Goal: Use online tool/utility: Utilize a website feature to perform a specific function

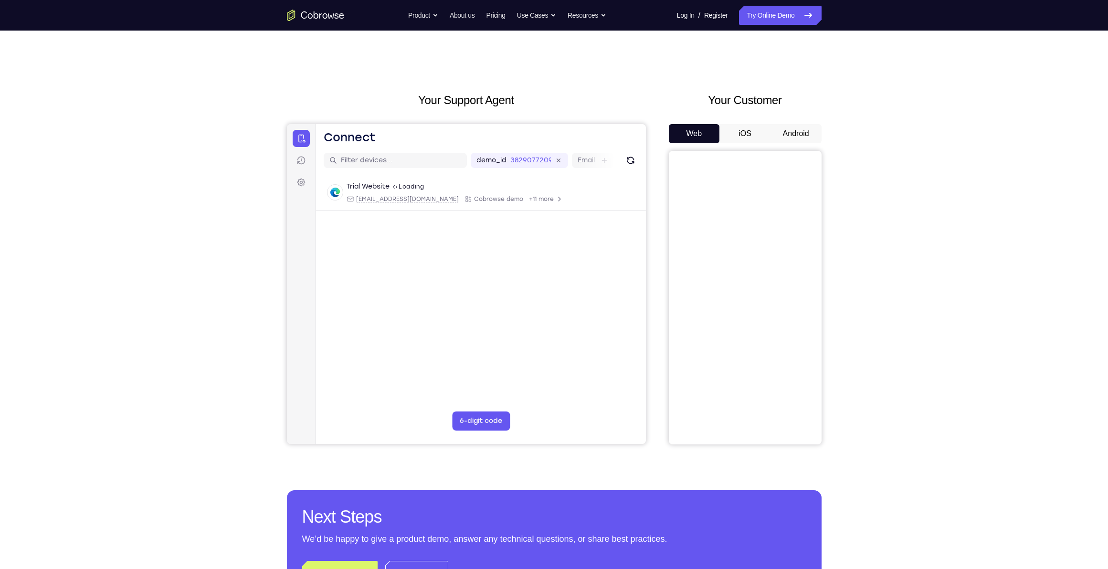
click at [747, 135] on button "iOS" at bounding box center [744, 133] width 51 height 19
click at [802, 137] on button "Android" at bounding box center [795, 133] width 51 height 19
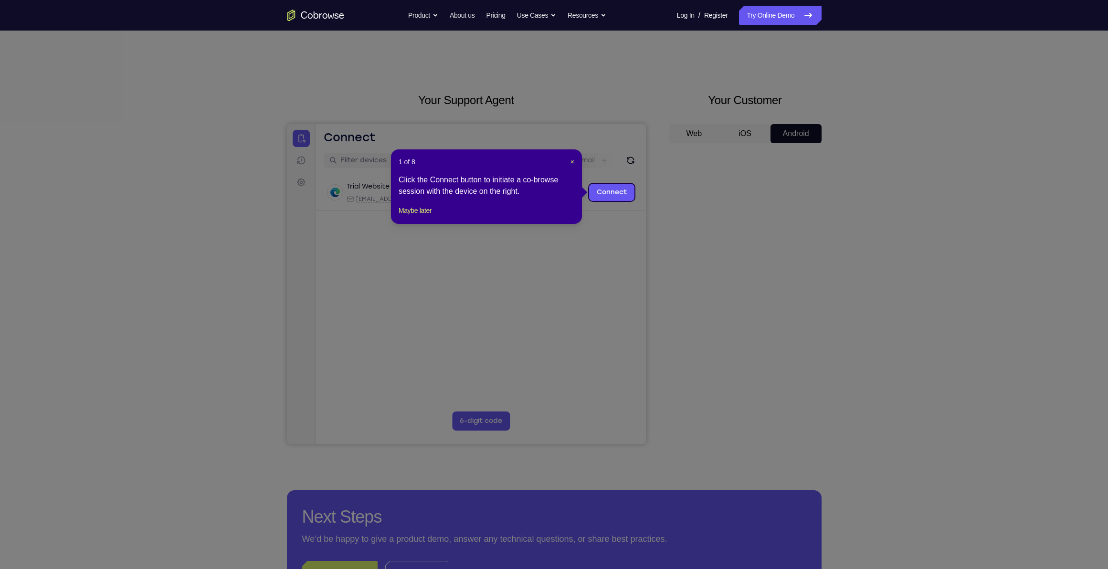
click at [406, 211] on div "1 of 8 × Click the Connect button to initiate a co-browse session with the devi…" at bounding box center [486, 186] width 191 height 74
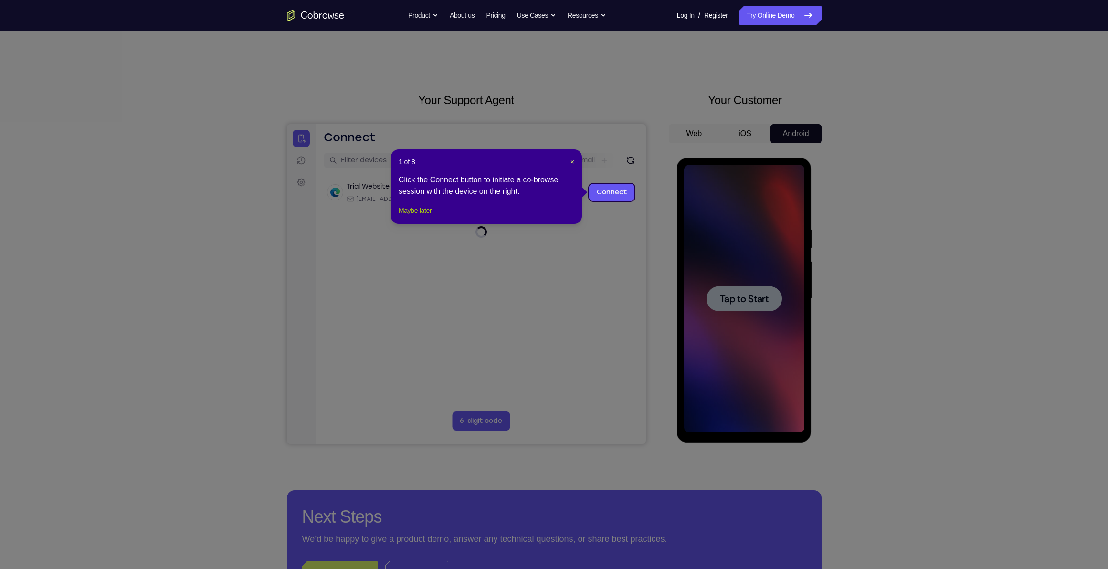
click at [424, 216] on button "Maybe later" at bounding box center [414, 210] width 33 height 11
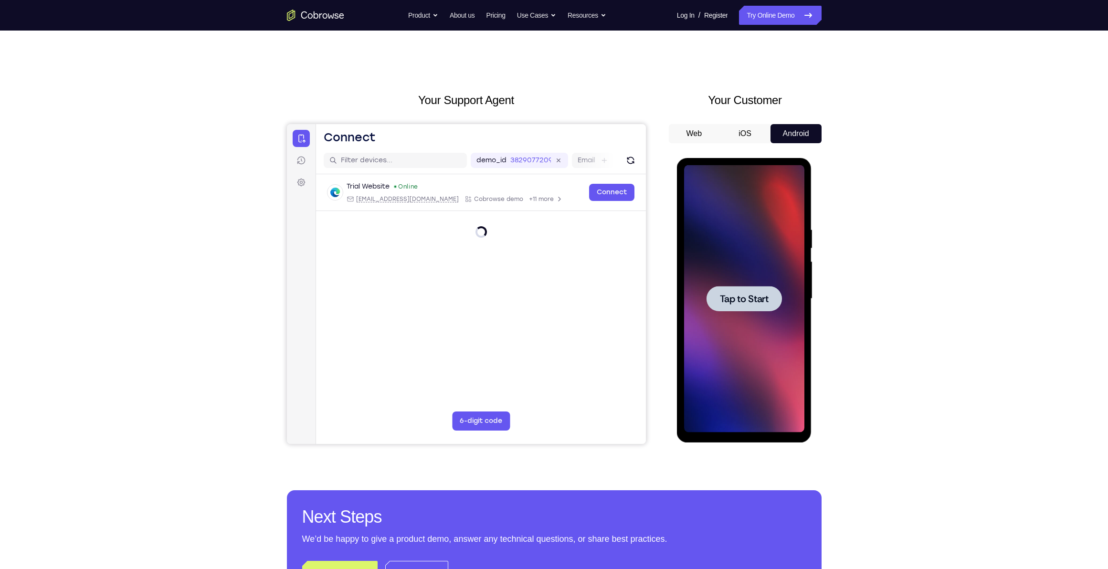
drag, startPoint x: 705, startPoint y: 319, endPoint x: 714, endPoint y: 320, distance: 9.1
click at [706, 320] on div at bounding box center [744, 298] width 120 height 267
click at [714, 320] on div at bounding box center [744, 298] width 120 height 267
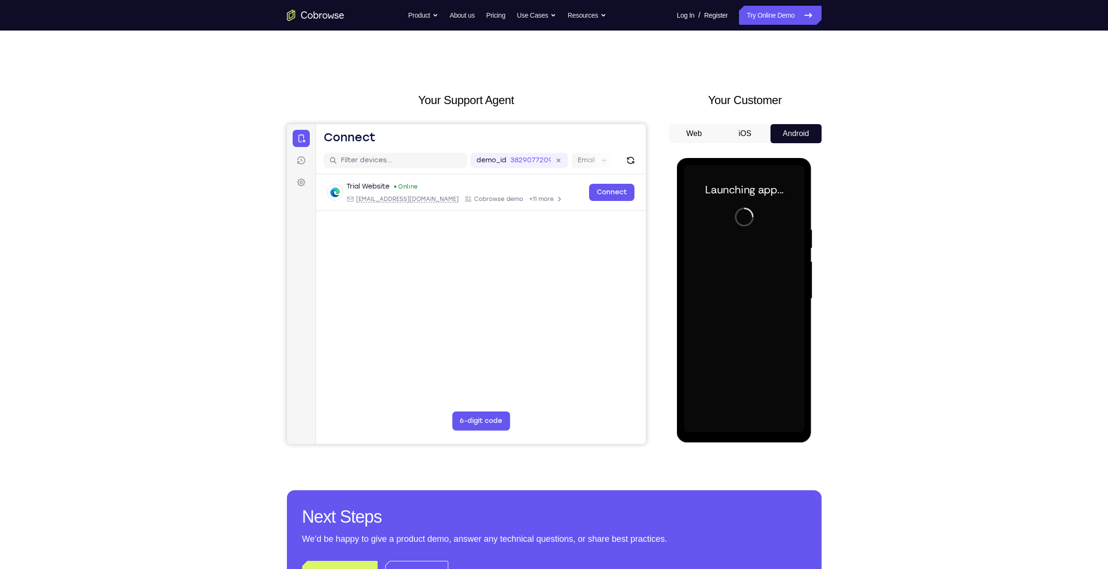
click at [750, 432] on div at bounding box center [744, 298] width 120 height 267
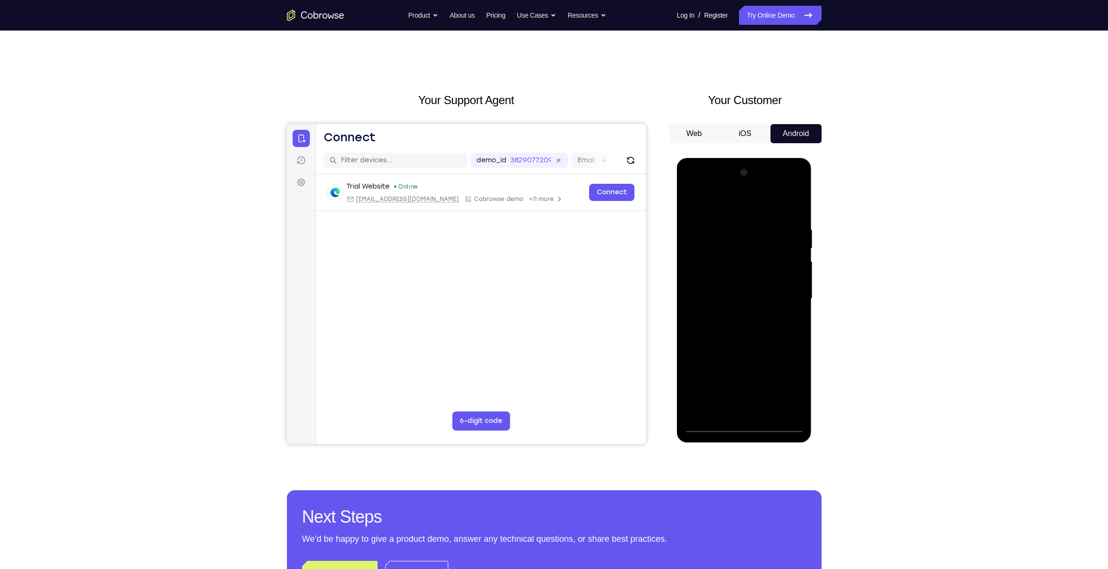
click at [750, 432] on div at bounding box center [744, 298] width 120 height 267
click at [785, 387] on div at bounding box center [744, 298] width 120 height 267
click at [693, 187] on div at bounding box center [744, 298] width 120 height 267
click at [783, 292] on div at bounding box center [744, 298] width 120 height 267
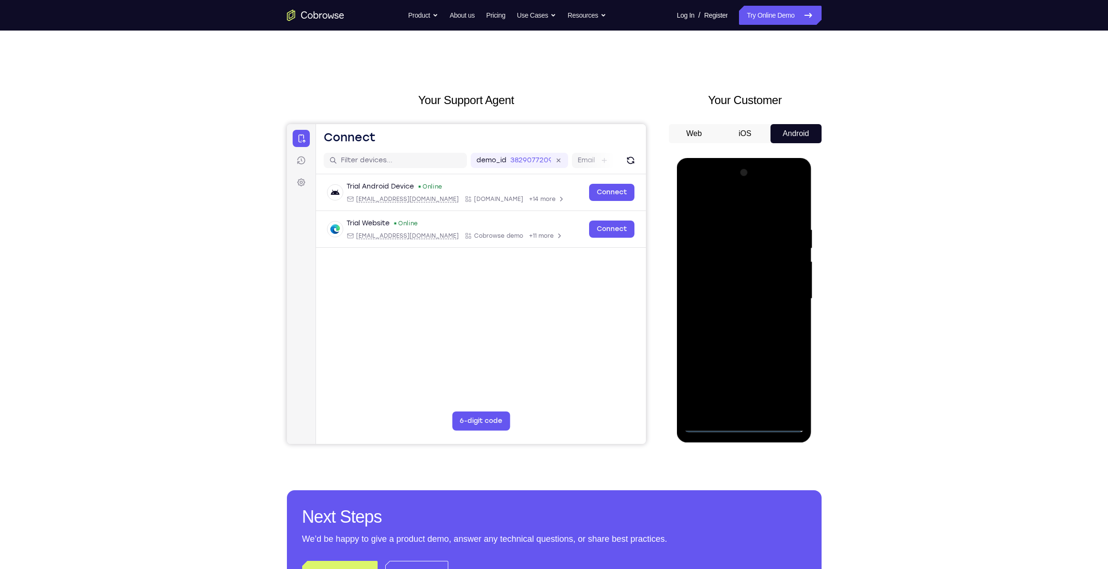
click at [733, 316] on div at bounding box center [744, 298] width 120 height 267
click at [767, 292] on div at bounding box center [744, 298] width 120 height 267
click at [718, 308] on div at bounding box center [744, 298] width 120 height 267
click at [705, 304] on div at bounding box center [744, 298] width 120 height 267
click at [787, 329] on div at bounding box center [744, 298] width 120 height 267
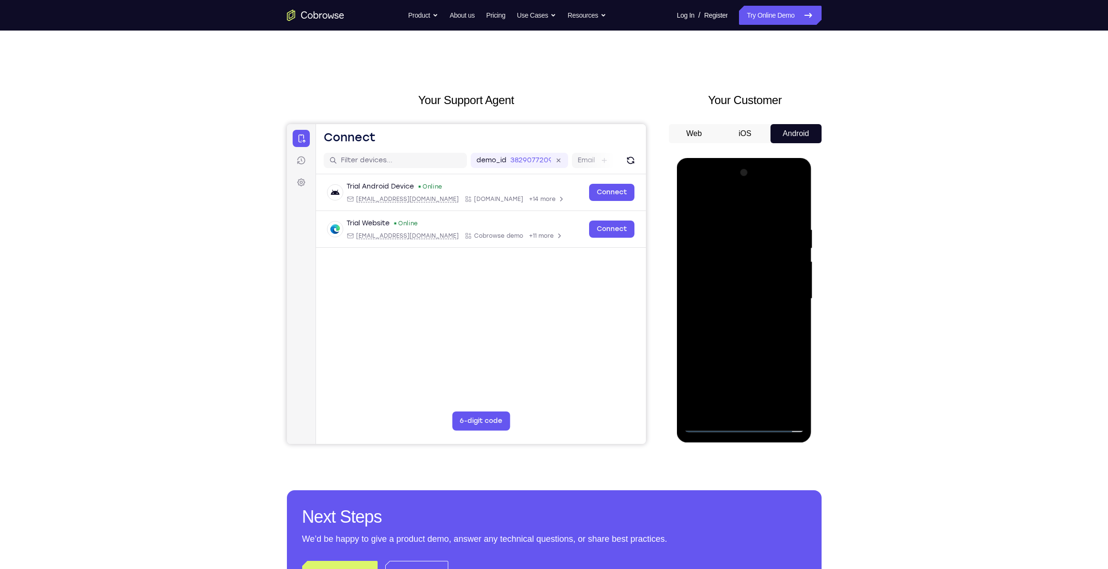
click at [777, 325] on div at bounding box center [744, 298] width 120 height 267
click at [794, 312] on div at bounding box center [744, 298] width 120 height 267
click at [769, 302] on div at bounding box center [744, 298] width 120 height 267
click at [741, 322] on div at bounding box center [744, 298] width 120 height 267
click at [794, 216] on div at bounding box center [744, 298] width 120 height 267
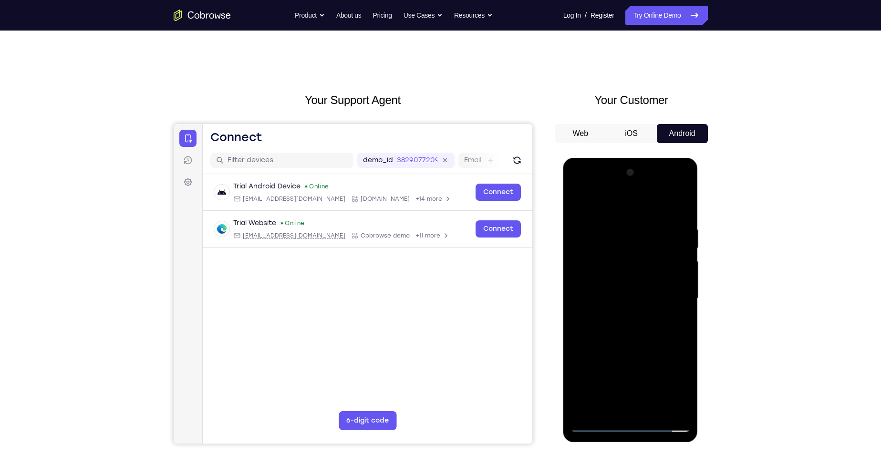
drag, startPoint x: 1078, startPoint y: 0, endPoint x: 719, endPoint y: 163, distance: 394.5
click at [720, 161] on div "Your Support Agent Your Customer Web iOS Android Next Steps We’d be happy to gi…" at bounding box center [441, 345] width 611 height 629
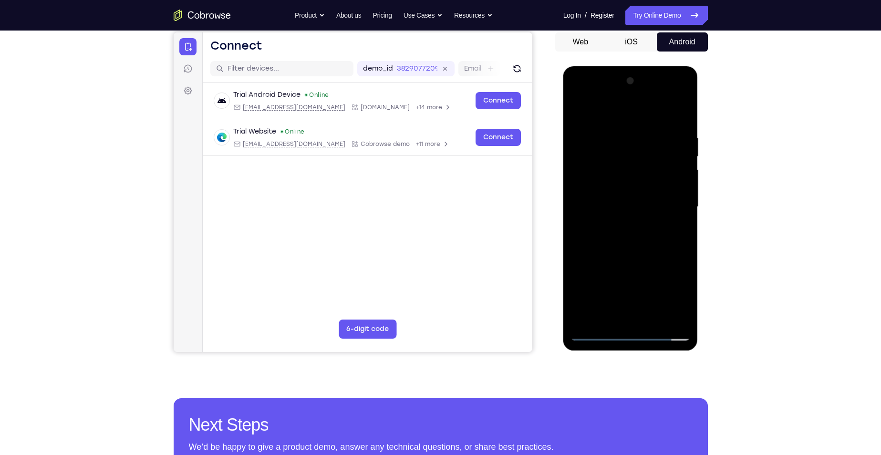
scroll to position [191, 0]
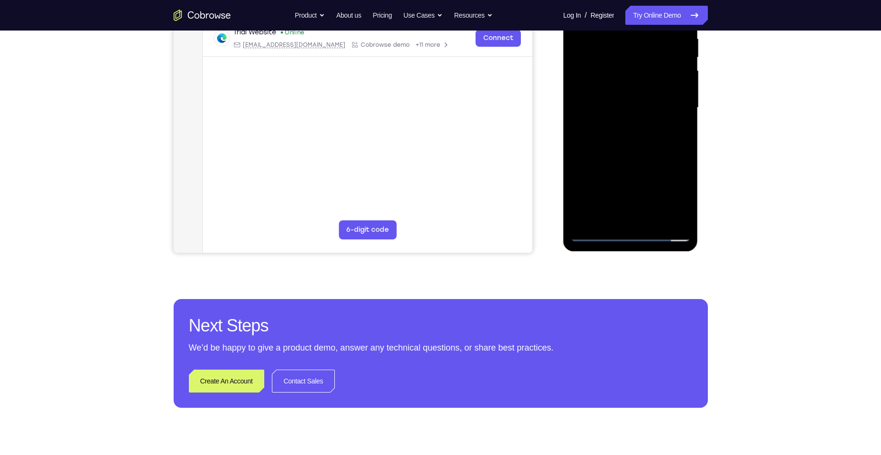
click at [655, 220] on div at bounding box center [631, 107] width 120 height 267
click at [651, 158] on div at bounding box center [631, 107] width 120 height 267
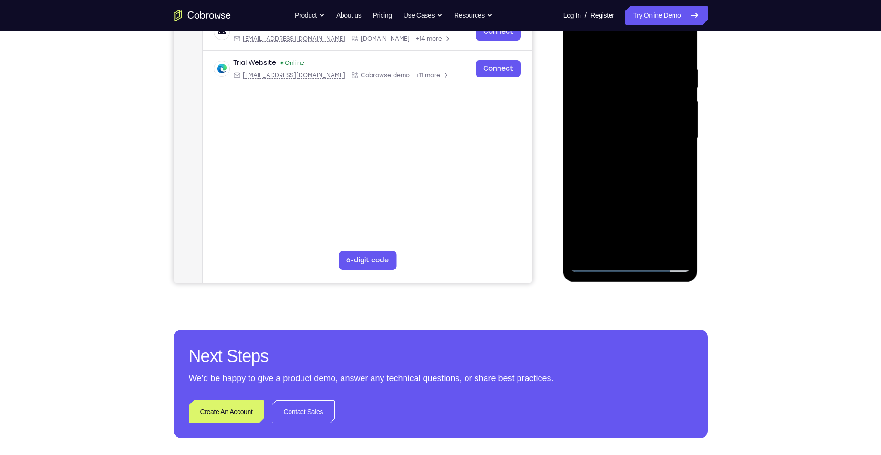
scroll to position [143, 0]
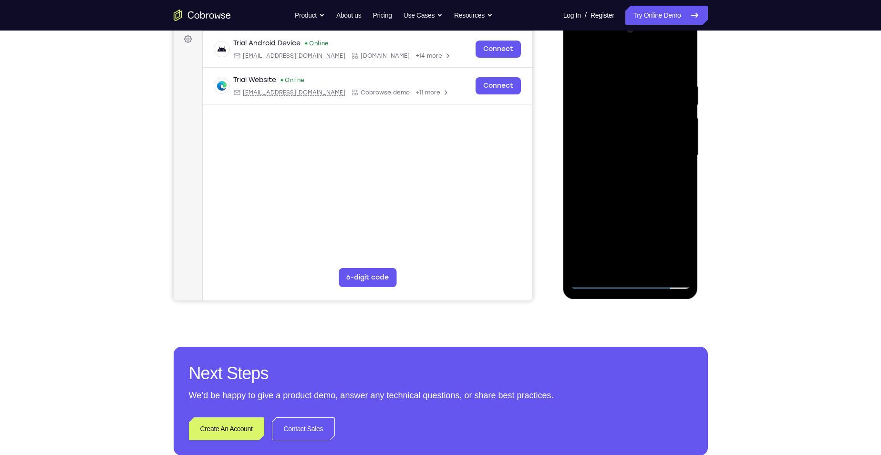
click at [607, 142] on div at bounding box center [631, 155] width 120 height 267
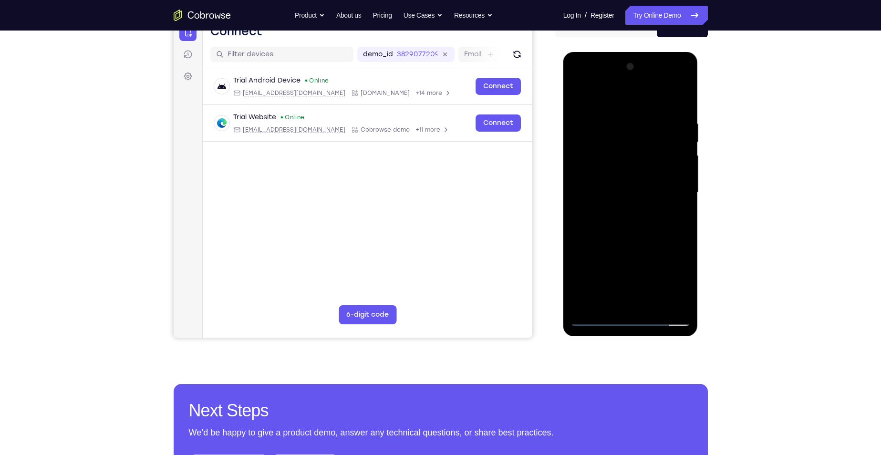
scroll to position [95, 0]
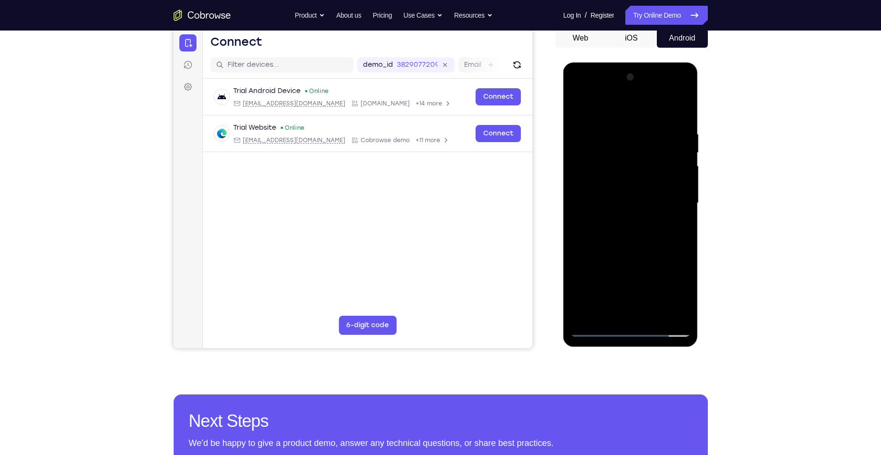
click at [576, 109] on div at bounding box center [631, 203] width 120 height 267
click at [578, 105] on div at bounding box center [631, 203] width 120 height 267
drag, startPoint x: 664, startPoint y: 268, endPoint x: 665, endPoint y: 158, distance: 110.2
click at [665, 158] on div at bounding box center [631, 203] width 120 height 267
drag, startPoint x: 673, startPoint y: 268, endPoint x: 678, endPoint y: 200, distance: 67.9
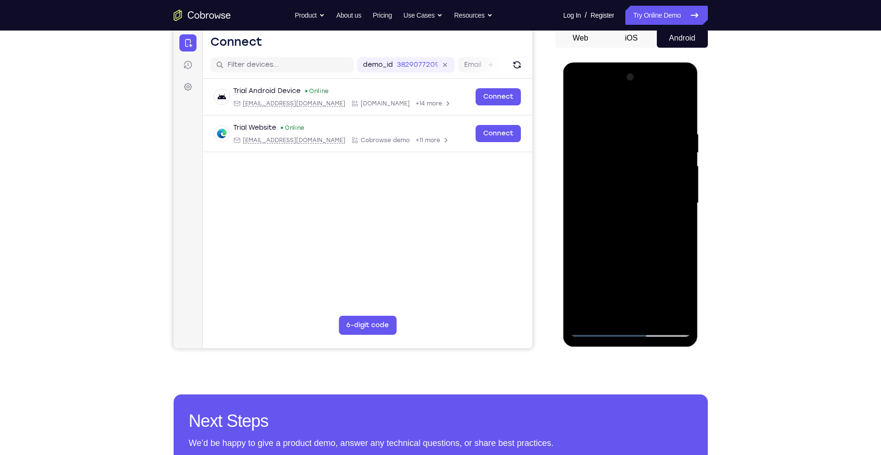
click at [678, 200] on div at bounding box center [631, 203] width 120 height 267
click at [579, 159] on div at bounding box center [631, 203] width 120 height 267
drag, startPoint x: 630, startPoint y: 287, endPoint x: 658, endPoint y: 99, distance: 190.0
click at [658, 99] on div at bounding box center [631, 203] width 120 height 267
drag, startPoint x: 638, startPoint y: 287, endPoint x: 658, endPoint y: 122, distance: 166.3
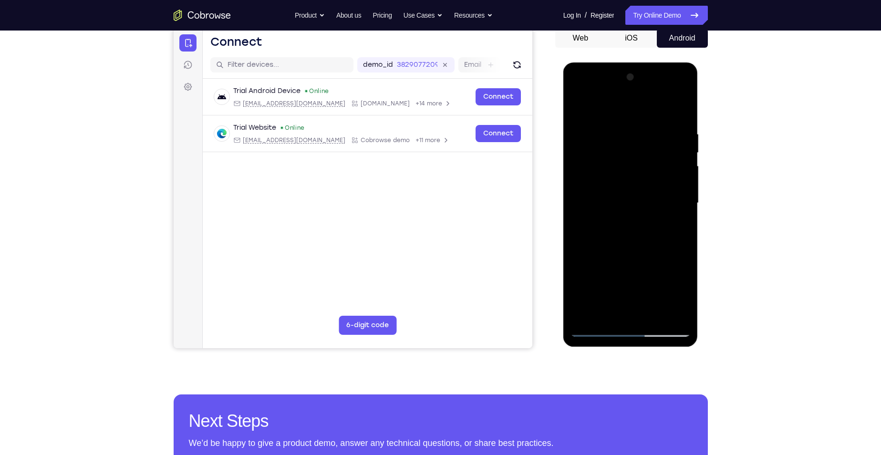
click at [658, 122] on div at bounding box center [631, 203] width 120 height 267
drag, startPoint x: 649, startPoint y: 297, endPoint x: 660, endPoint y: 137, distance: 160.2
click at [660, 133] on div at bounding box center [631, 203] width 120 height 267
drag, startPoint x: 658, startPoint y: 276, endPoint x: 667, endPoint y: 146, distance: 131.1
click at [667, 146] on div at bounding box center [631, 203] width 120 height 267
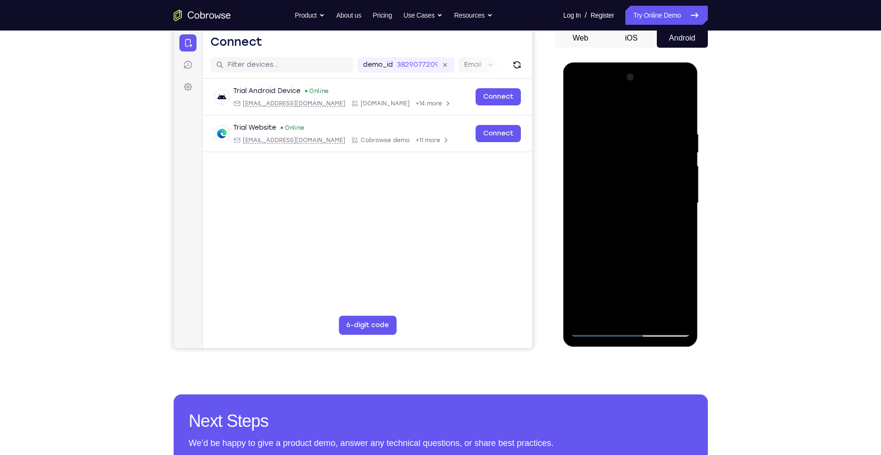
click at [657, 316] on div at bounding box center [631, 203] width 120 height 267
click at [608, 266] on div at bounding box center [631, 203] width 120 height 267
click at [576, 106] on div at bounding box center [631, 203] width 120 height 267
click at [602, 212] on div at bounding box center [631, 203] width 120 height 267
click at [577, 105] on div at bounding box center [631, 203] width 120 height 267
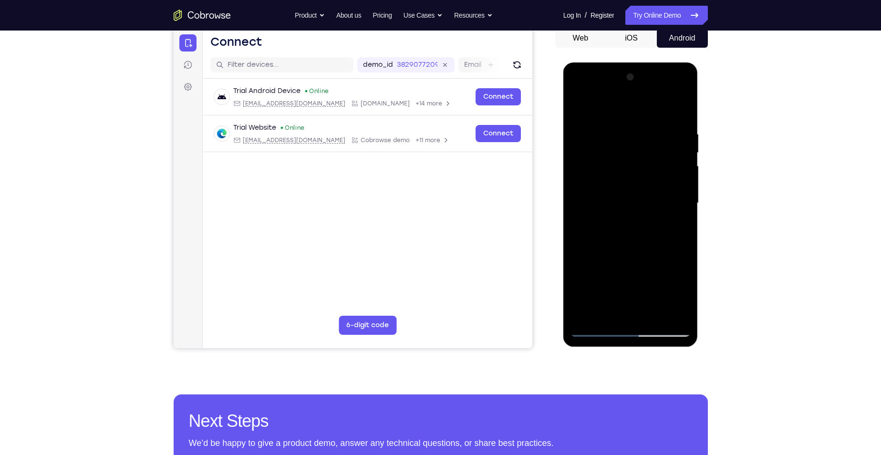
click at [575, 108] on div at bounding box center [631, 203] width 120 height 267
drag, startPoint x: 630, startPoint y: 194, endPoint x: 639, endPoint y: 262, distance: 68.9
click at [639, 262] on div at bounding box center [631, 203] width 120 height 267
click at [622, 127] on div at bounding box center [631, 203] width 120 height 267
click at [667, 204] on div at bounding box center [631, 203] width 120 height 267
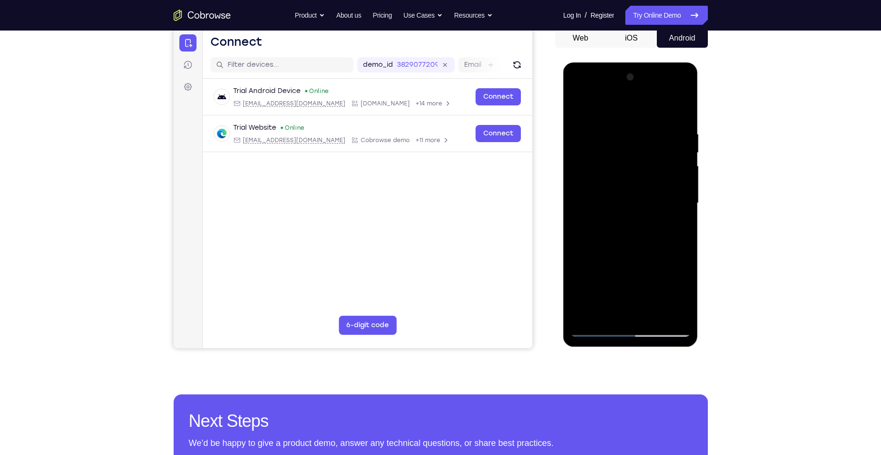
click at [681, 209] on div at bounding box center [631, 203] width 120 height 267
click at [688, 150] on div at bounding box center [631, 203] width 120 height 267
click at [688, 145] on div at bounding box center [631, 203] width 120 height 267
click at [681, 110] on div at bounding box center [631, 203] width 120 height 267
drag, startPoint x: 665, startPoint y: 127, endPoint x: 584, endPoint y: 134, distance: 81.4
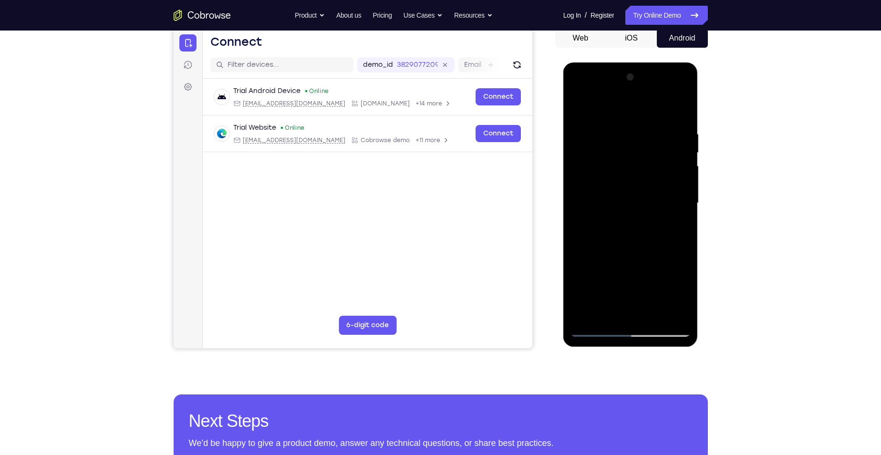
click at [584, 134] on div at bounding box center [631, 203] width 120 height 267
click at [626, 130] on div at bounding box center [631, 203] width 120 height 267
click at [683, 315] on div at bounding box center [631, 203] width 120 height 267
click at [680, 113] on div at bounding box center [631, 203] width 120 height 267
drag, startPoint x: 628, startPoint y: 281, endPoint x: 642, endPoint y: 83, distance: 198.6
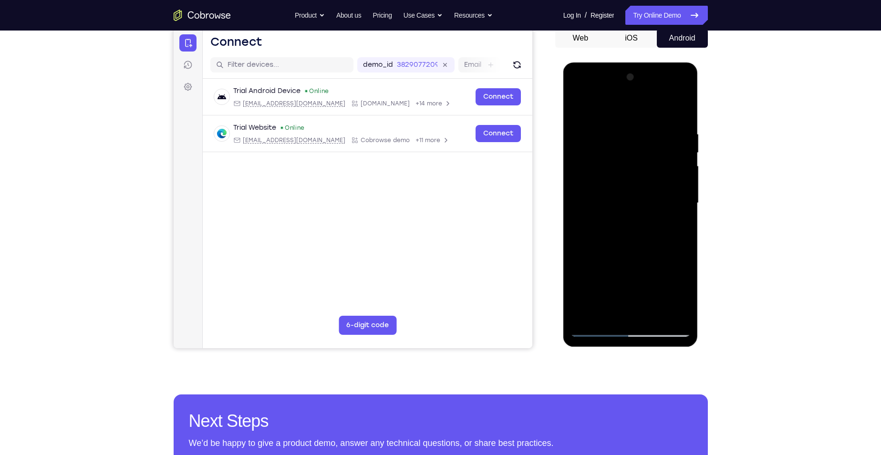
click at [642, 83] on div at bounding box center [631, 203] width 120 height 267
drag, startPoint x: 631, startPoint y: 270, endPoint x: 638, endPoint y: 126, distance: 143.3
click at [638, 126] on div at bounding box center [631, 203] width 120 height 267
click at [580, 204] on div at bounding box center [631, 203] width 120 height 267
drag, startPoint x: 622, startPoint y: 276, endPoint x: 621, endPoint y: 124, distance: 151.8
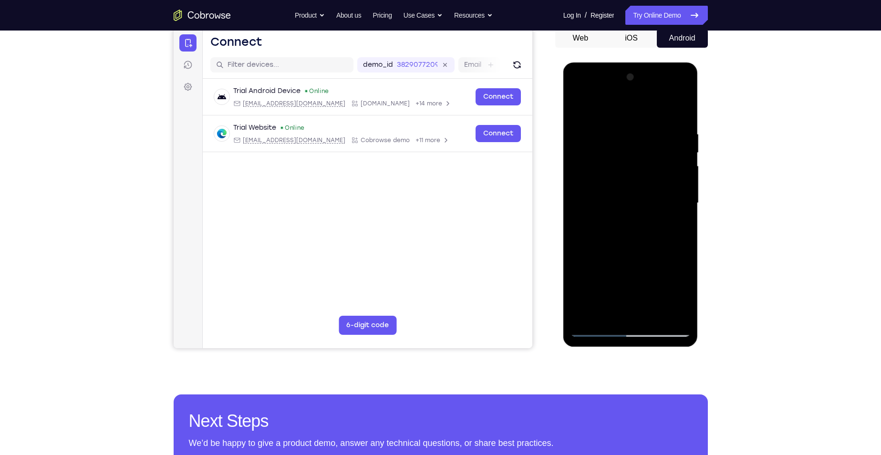
click at [621, 124] on div at bounding box center [631, 203] width 120 height 267
drag, startPoint x: 626, startPoint y: 278, endPoint x: 629, endPoint y: 112, distance: 166.1
click at [629, 112] on div at bounding box center [631, 203] width 120 height 267
drag, startPoint x: 622, startPoint y: 276, endPoint x: 620, endPoint y: 147, distance: 129.3
click at [620, 147] on div at bounding box center [631, 203] width 120 height 267
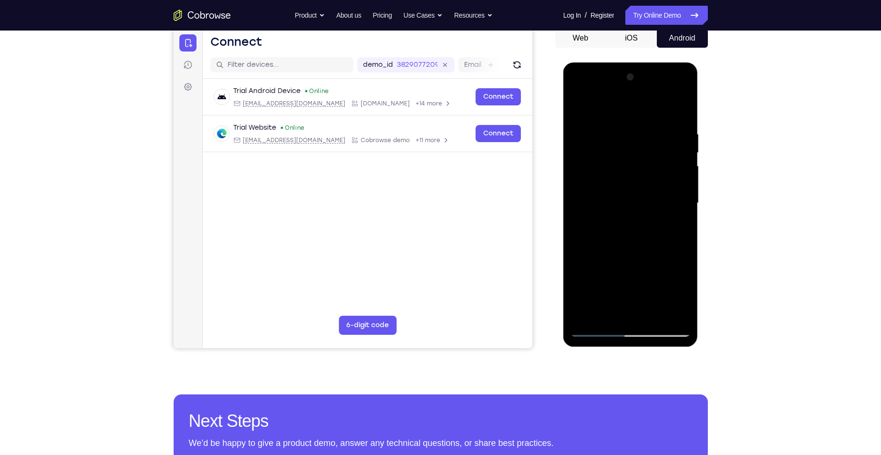
drag, startPoint x: 618, startPoint y: 284, endPoint x: 622, endPoint y: 126, distance: 159.0
click at [622, 126] on div at bounding box center [631, 203] width 120 height 267
drag, startPoint x: 649, startPoint y: 231, endPoint x: 642, endPoint y: 171, distance: 61.0
click at [642, 171] on div at bounding box center [631, 203] width 120 height 267
click at [576, 229] on div at bounding box center [631, 203] width 120 height 267
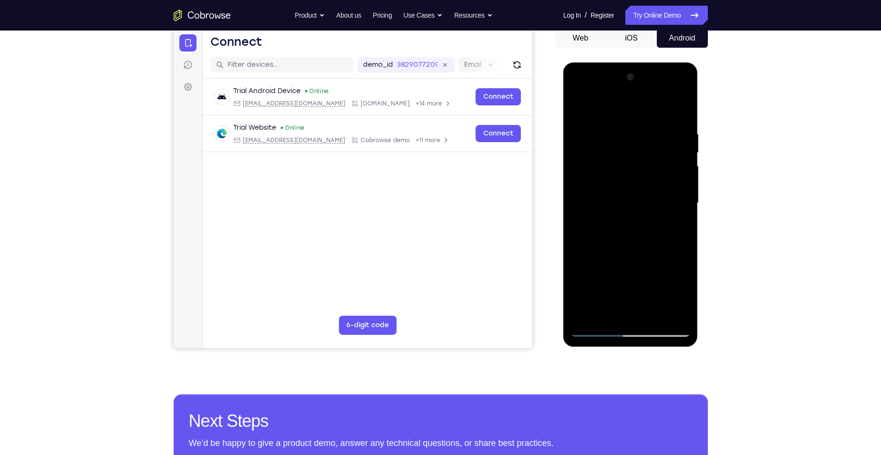
click at [687, 150] on div at bounding box center [631, 203] width 120 height 267
click at [686, 150] on div at bounding box center [631, 203] width 120 height 267
click at [685, 150] on div at bounding box center [631, 203] width 120 height 267
click at [684, 149] on div at bounding box center [631, 203] width 120 height 267
drag, startPoint x: 628, startPoint y: 260, endPoint x: 635, endPoint y: 126, distance: 134.3
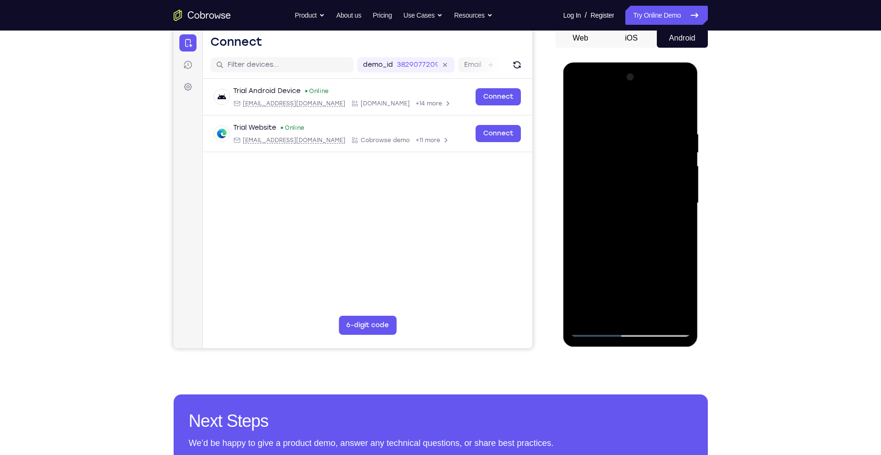
click at [635, 126] on div at bounding box center [631, 203] width 120 height 267
drag, startPoint x: 629, startPoint y: 277, endPoint x: 648, endPoint y: 155, distance: 123.1
click at [648, 155] on div at bounding box center [631, 203] width 120 height 267
drag, startPoint x: 632, startPoint y: 297, endPoint x: 646, endPoint y: 148, distance: 149.1
click at [646, 148] on div at bounding box center [631, 203] width 120 height 267
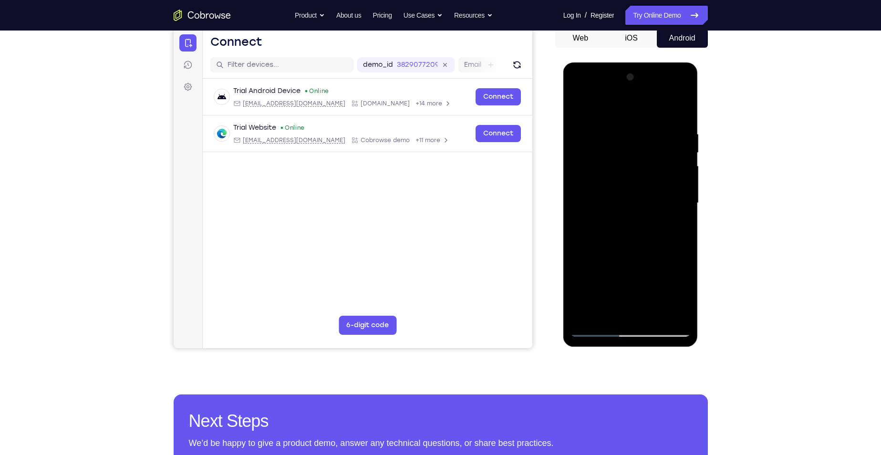
drag, startPoint x: 630, startPoint y: 269, endPoint x: 639, endPoint y: 149, distance: 119.7
click at [639, 149] on div at bounding box center [631, 203] width 120 height 267
drag, startPoint x: 627, startPoint y: 270, endPoint x: 629, endPoint y: 203, distance: 67.3
click at [629, 203] on div at bounding box center [631, 203] width 120 height 267
drag, startPoint x: 617, startPoint y: 230, endPoint x: 625, endPoint y: 99, distance: 131.5
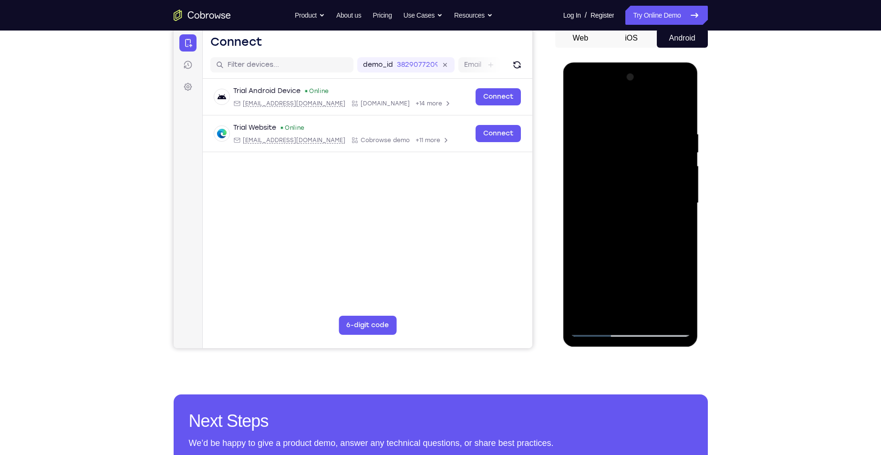
click at [625, 99] on div at bounding box center [631, 203] width 120 height 267
drag, startPoint x: 637, startPoint y: 267, endPoint x: 647, endPoint y: 112, distance: 155.4
click at [647, 112] on div at bounding box center [631, 203] width 120 height 267
click at [652, 317] on div at bounding box center [631, 203] width 120 height 267
click at [600, 326] on div at bounding box center [631, 203] width 120 height 267
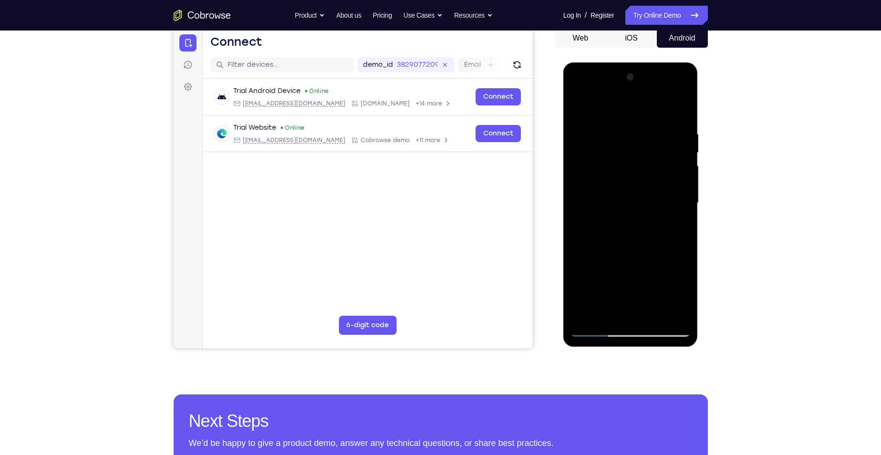
click at [594, 329] on div at bounding box center [631, 203] width 120 height 267
drag, startPoint x: 624, startPoint y: 292, endPoint x: 615, endPoint y: 130, distance: 162.1
click at [615, 130] on div at bounding box center [631, 203] width 120 height 267
drag, startPoint x: 645, startPoint y: 224, endPoint x: 653, endPoint y: 158, distance: 66.8
click at [653, 158] on div at bounding box center [631, 203] width 120 height 267
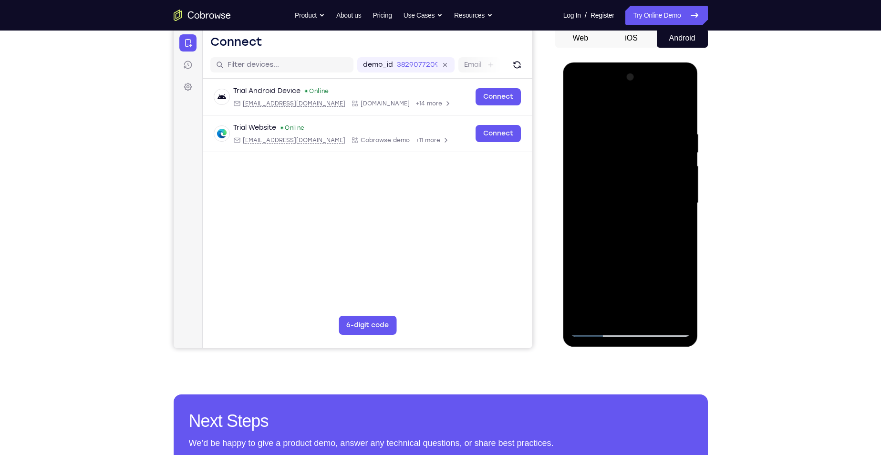
click at [654, 313] on div at bounding box center [631, 203] width 120 height 267
click at [592, 332] on div at bounding box center [631, 203] width 120 height 267
drag, startPoint x: 665, startPoint y: 204, endPoint x: 662, endPoint y: 108, distance: 95.9
click at [662, 109] on div at bounding box center [631, 203] width 120 height 267
drag, startPoint x: 625, startPoint y: 272, endPoint x: 657, endPoint y: 170, distance: 106.6
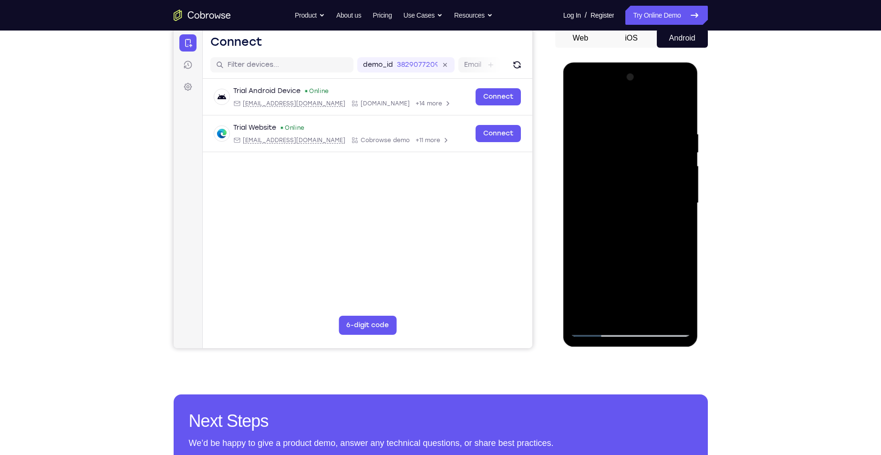
click at [652, 129] on div at bounding box center [631, 203] width 120 height 267
drag, startPoint x: 652, startPoint y: 265, endPoint x: 680, endPoint y: 124, distance: 144.1
click at [680, 107] on div at bounding box center [631, 203] width 120 height 267
drag, startPoint x: 645, startPoint y: 257, endPoint x: 662, endPoint y: 111, distance: 147.0
click at [662, 111] on div at bounding box center [631, 203] width 120 height 267
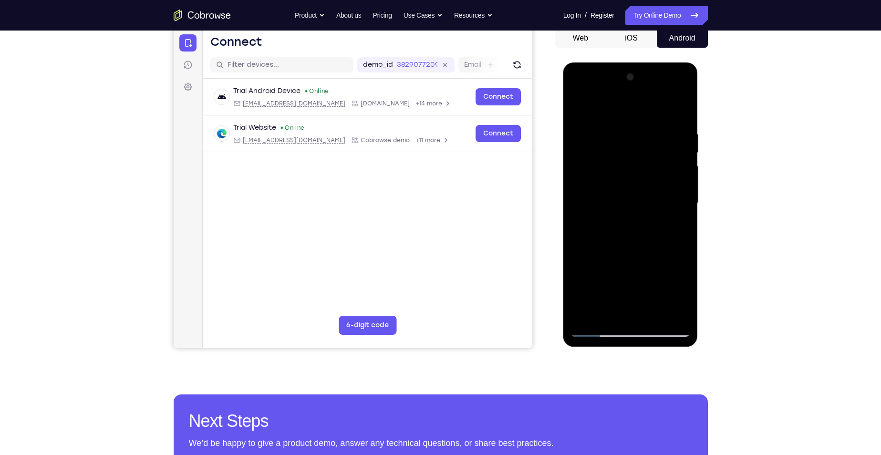
drag, startPoint x: 637, startPoint y: 277, endPoint x: 627, endPoint y: 119, distance: 158.7
click at [627, 123] on div at bounding box center [631, 203] width 120 height 267
drag, startPoint x: 604, startPoint y: 293, endPoint x: 582, endPoint y: 126, distance: 168.5
click at [597, 100] on div at bounding box center [631, 203] width 120 height 267
drag, startPoint x: 616, startPoint y: 283, endPoint x: 622, endPoint y: 86, distance: 196.2
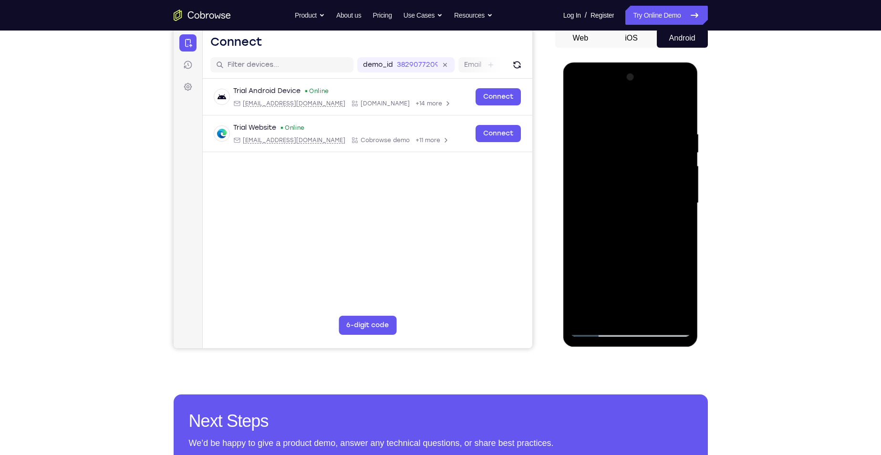
click at [622, 86] on div at bounding box center [631, 203] width 120 height 267
click at [685, 146] on div at bounding box center [631, 203] width 120 height 267
click at [577, 231] on div at bounding box center [631, 203] width 120 height 267
drag, startPoint x: 612, startPoint y: 273, endPoint x: 627, endPoint y: 111, distance: 162.4
click at [627, 111] on div at bounding box center [631, 203] width 120 height 267
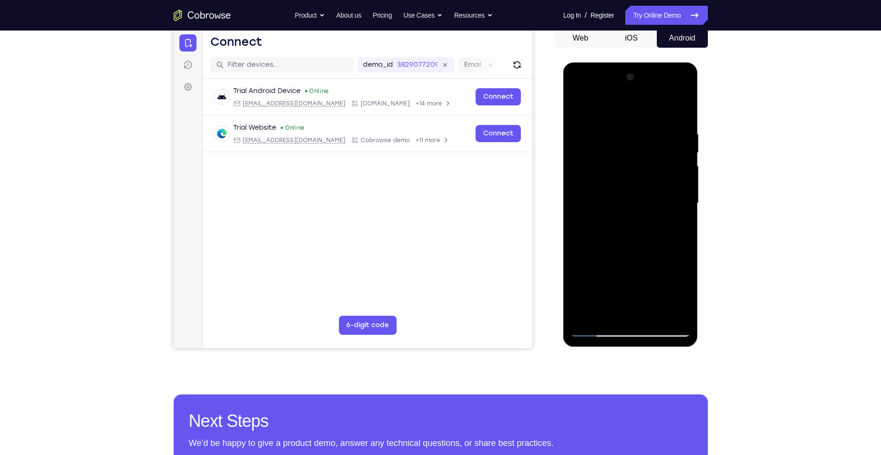
drag, startPoint x: 634, startPoint y: 264, endPoint x: 652, endPoint y: 105, distance: 160.4
click at [652, 105] on div at bounding box center [631, 203] width 120 height 267
drag, startPoint x: 648, startPoint y: 266, endPoint x: 676, endPoint y: 123, distance: 145.9
click at [676, 123] on div at bounding box center [631, 203] width 120 height 267
drag, startPoint x: 639, startPoint y: 274, endPoint x: 644, endPoint y: 201, distance: 73.6
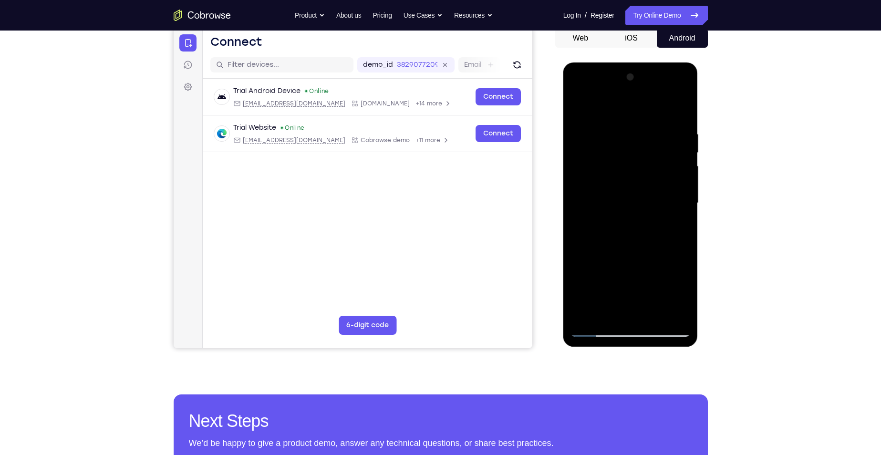
click at [645, 90] on div at bounding box center [631, 203] width 120 height 267
drag, startPoint x: 650, startPoint y: 245, endPoint x: 659, endPoint y: 105, distance: 139.6
click at [658, 88] on div at bounding box center [631, 203] width 120 height 267
drag, startPoint x: 648, startPoint y: 157, endPoint x: 645, endPoint y: 242, distance: 85.0
click at [645, 241] on div at bounding box center [631, 203] width 120 height 267
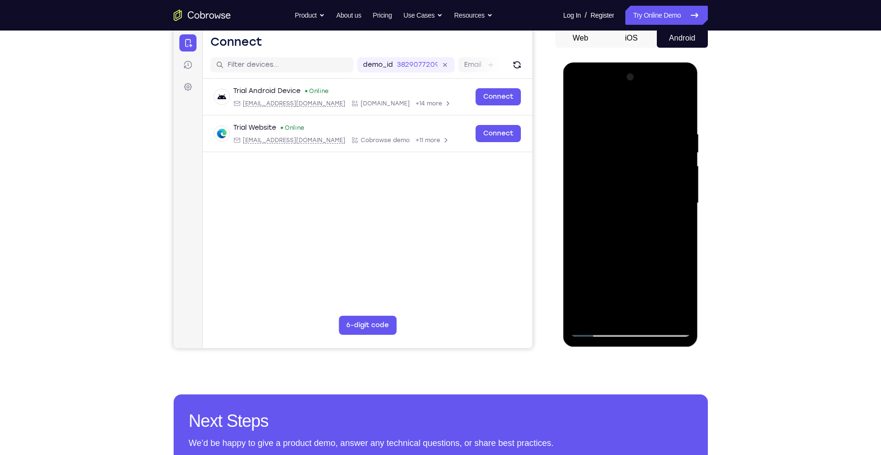
click at [601, 163] on div at bounding box center [631, 203] width 120 height 267
drag, startPoint x: 623, startPoint y: 279, endPoint x: 644, endPoint y: 105, distance: 175.0
click at [644, 105] on div at bounding box center [631, 203] width 120 height 267
drag, startPoint x: 641, startPoint y: 260, endPoint x: 660, endPoint y: 99, distance: 162.4
click at [660, 99] on div at bounding box center [631, 203] width 120 height 267
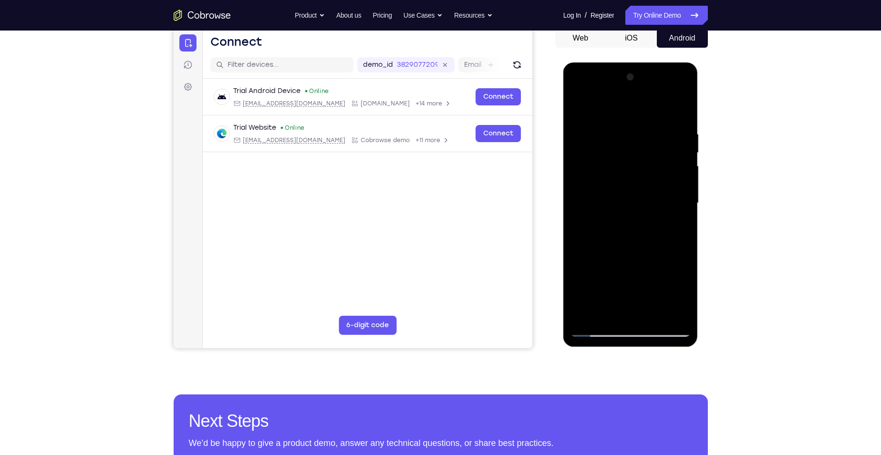
drag, startPoint x: 631, startPoint y: 282, endPoint x: 642, endPoint y: 120, distance: 162.1
click at [642, 120] on div at bounding box center [631, 203] width 120 height 267
drag, startPoint x: 629, startPoint y: 260, endPoint x: 640, endPoint y: 166, distance: 94.7
click at [638, 105] on div at bounding box center [631, 203] width 120 height 267
drag, startPoint x: 666, startPoint y: 206, endPoint x: 665, endPoint y: 215, distance: 9.6
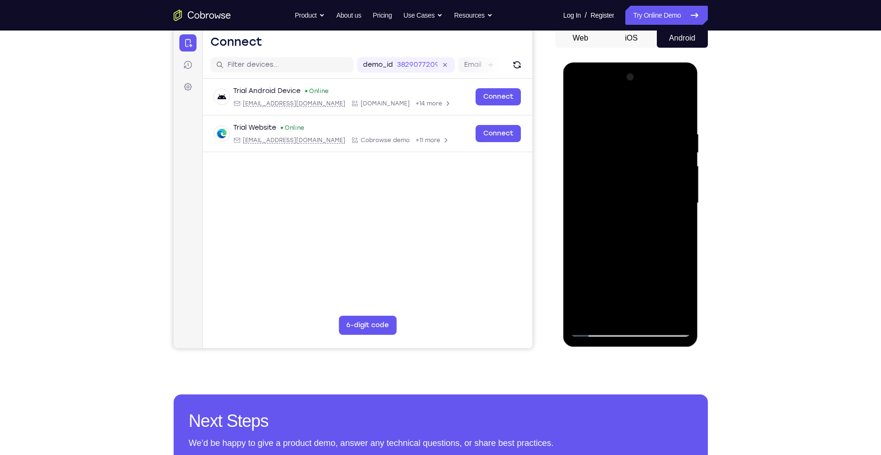
click at [665, 215] on div at bounding box center [631, 203] width 120 height 267
drag, startPoint x: 611, startPoint y: 279, endPoint x: 618, endPoint y: 226, distance: 53.3
click at [618, 226] on div at bounding box center [631, 203] width 120 height 267
drag, startPoint x: 655, startPoint y: 258, endPoint x: 665, endPoint y: 138, distance: 120.7
click at [665, 138] on div at bounding box center [631, 203] width 120 height 267
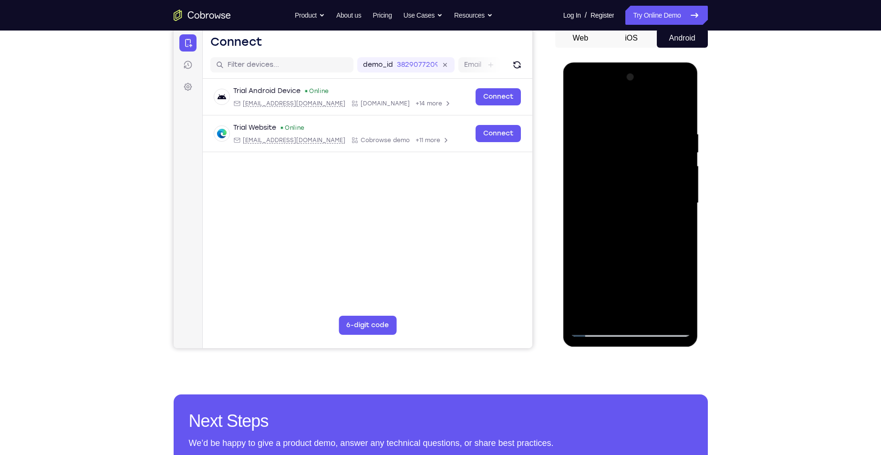
click at [679, 185] on div at bounding box center [631, 203] width 120 height 267
click at [681, 188] on div at bounding box center [631, 203] width 120 height 267
drag, startPoint x: 637, startPoint y: 278, endPoint x: 651, endPoint y: 144, distance: 134.4
click at [651, 144] on div at bounding box center [631, 203] width 120 height 267
drag, startPoint x: 640, startPoint y: 261, endPoint x: 659, endPoint y: 97, distance: 164.8
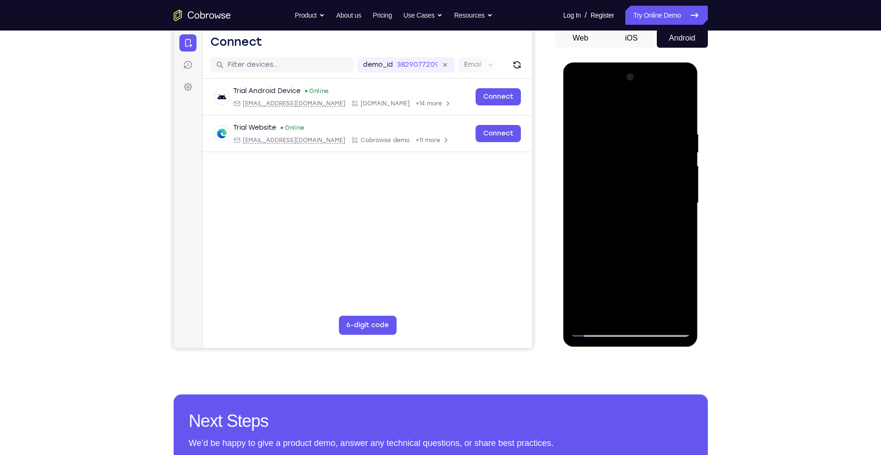
click at [659, 97] on div at bounding box center [631, 203] width 120 height 267
drag, startPoint x: 662, startPoint y: 172, endPoint x: 668, endPoint y: 247, distance: 74.7
click at [668, 247] on div at bounding box center [631, 203] width 120 height 267
drag, startPoint x: 645, startPoint y: 208, endPoint x: 654, endPoint y: 111, distance: 97.3
click at [654, 111] on div at bounding box center [631, 203] width 120 height 267
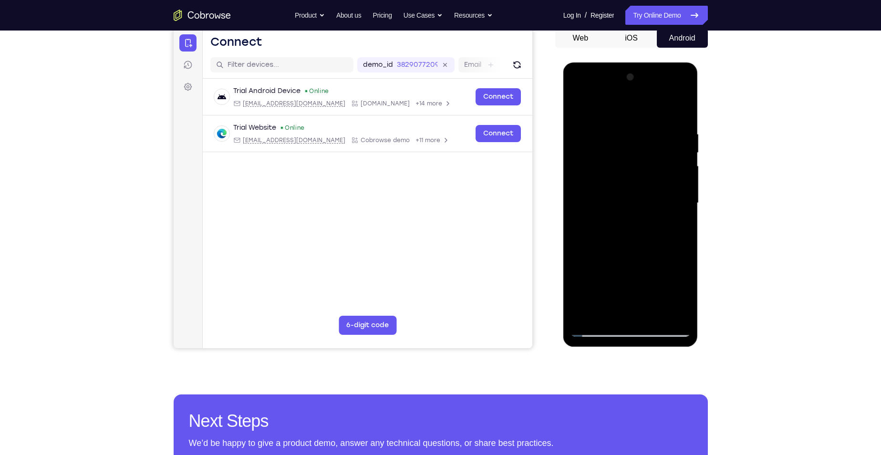
drag, startPoint x: 636, startPoint y: 288, endPoint x: 641, endPoint y: 132, distance: 156.1
click at [641, 132] on div at bounding box center [631, 203] width 120 height 267
drag, startPoint x: 637, startPoint y: 243, endPoint x: 638, endPoint y: 124, distance: 118.8
click at [638, 124] on div at bounding box center [631, 203] width 120 height 267
click at [675, 178] on div at bounding box center [631, 203] width 120 height 267
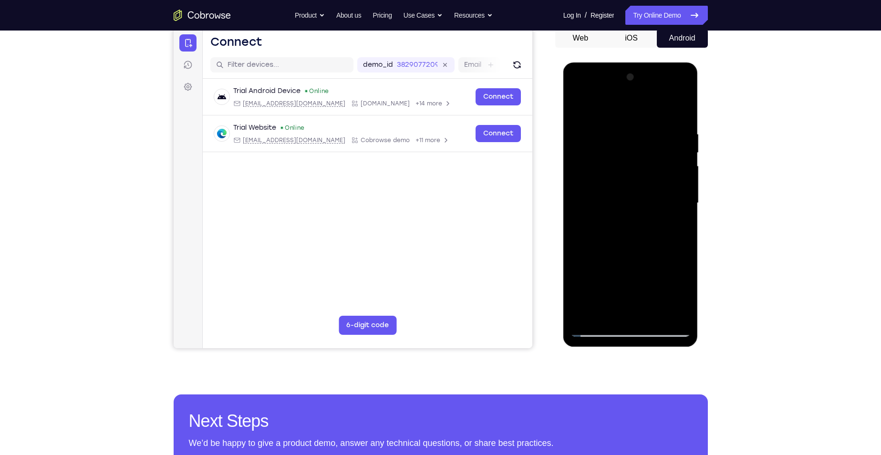
click at [683, 186] on div at bounding box center [631, 203] width 120 height 267
click at [684, 182] on div at bounding box center [631, 203] width 120 height 267
click at [682, 269] on div at bounding box center [631, 203] width 120 height 267
click at [686, 188] on div at bounding box center [631, 203] width 120 height 267
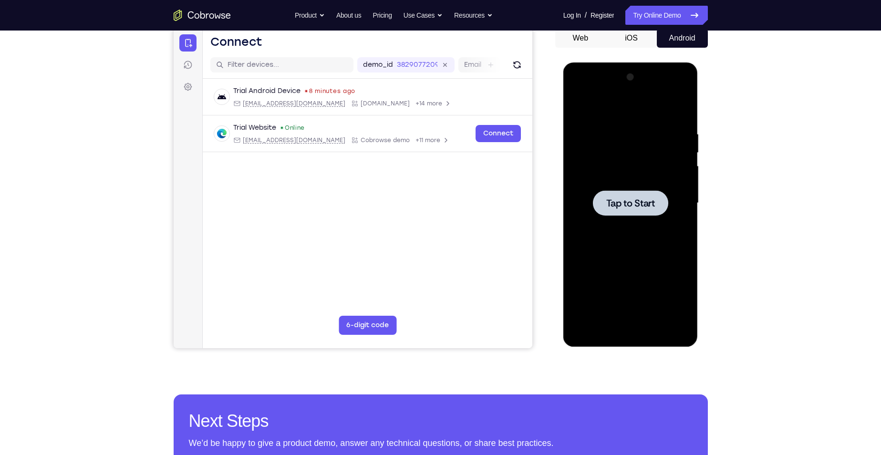
click at [627, 230] on div at bounding box center [631, 203] width 120 height 267
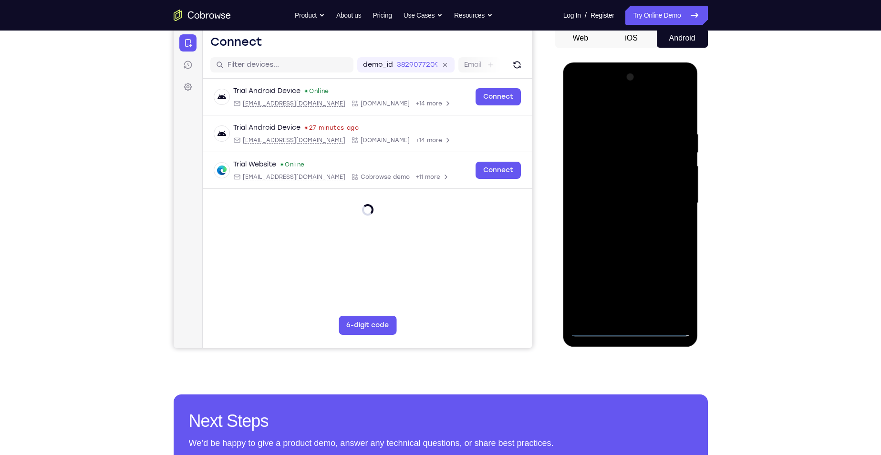
click at [635, 330] on div at bounding box center [631, 203] width 120 height 267
click at [674, 282] on div at bounding box center [631, 203] width 120 height 267
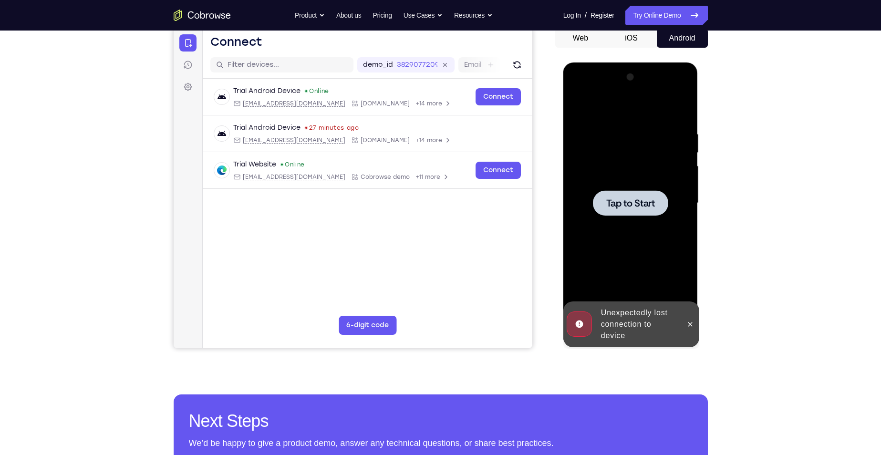
click at [642, 230] on div at bounding box center [631, 203] width 120 height 267
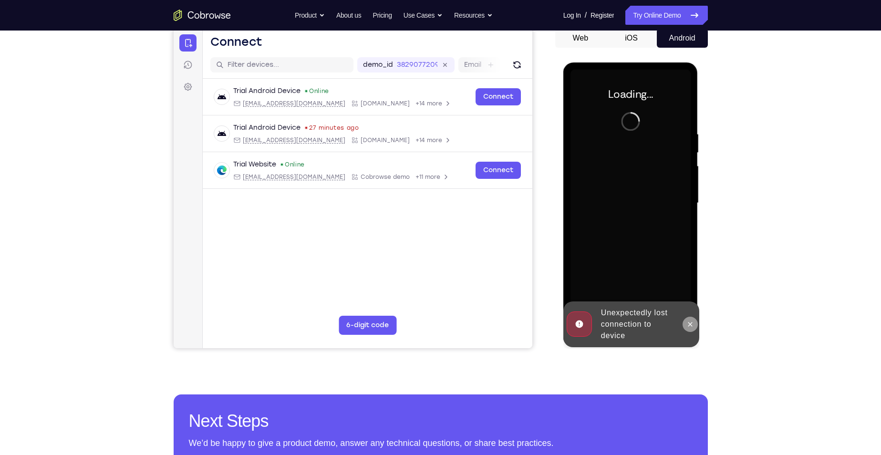
click at [692, 329] on button at bounding box center [690, 324] width 15 height 15
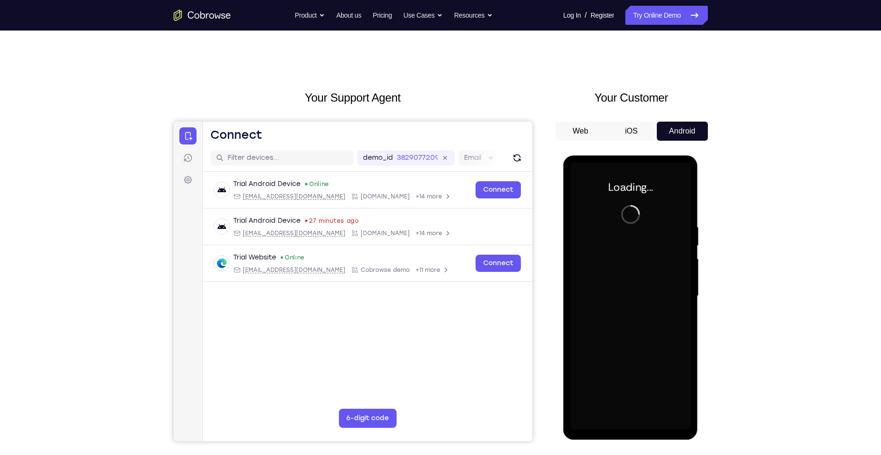
scroll to position [0, 0]
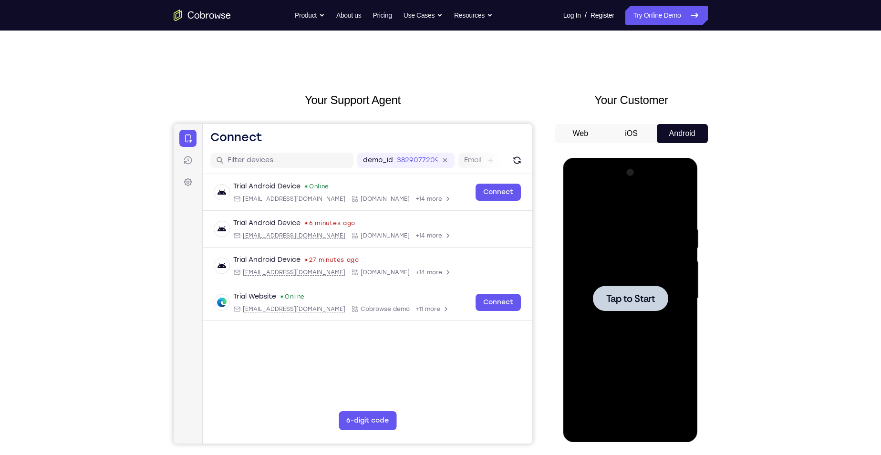
drag, startPoint x: 665, startPoint y: 335, endPoint x: 674, endPoint y: 325, distance: 12.8
click at [672, 327] on div at bounding box center [631, 298] width 120 height 267
click at [632, 425] on div at bounding box center [631, 298] width 120 height 267
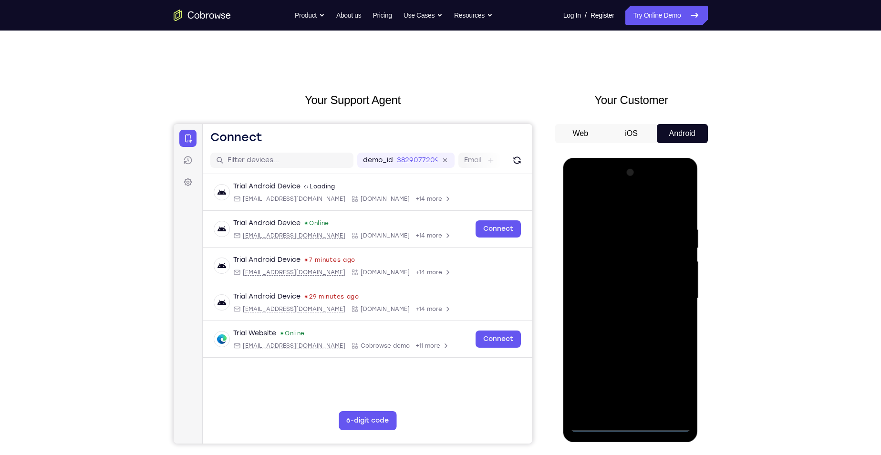
click at [632, 425] on div at bounding box center [631, 298] width 120 height 267
click at [673, 387] on div at bounding box center [631, 298] width 120 height 267
click at [675, 391] on div at bounding box center [631, 298] width 120 height 267
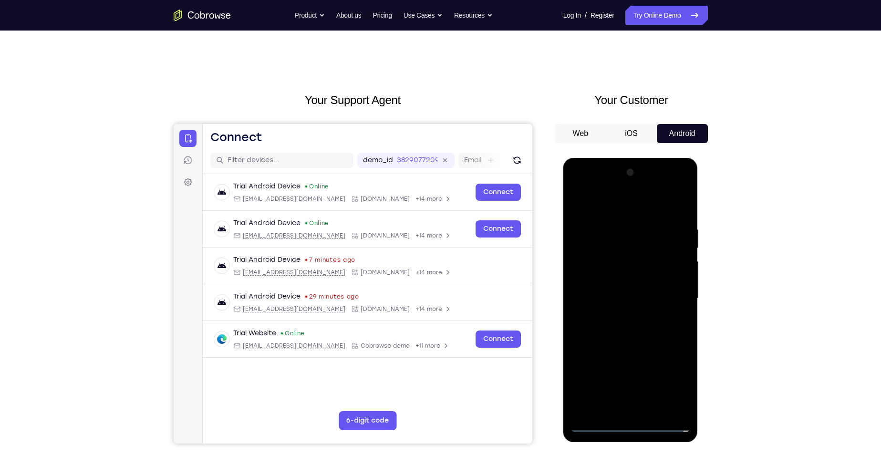
click at [575, 188] on div at bounding box center [631, 298] width 120 height 267
click at [674, 295] on div at bounding box center [631, 298] width 120 height 267
click at [622, 317] on div at bounding box center [631, 298] width 120 height 267
click at [634, 289] on div at bounding box center [631, 298] width 120 height 267
click at [612, 288] on div at bounding box center [631, 298] width 120 height 267
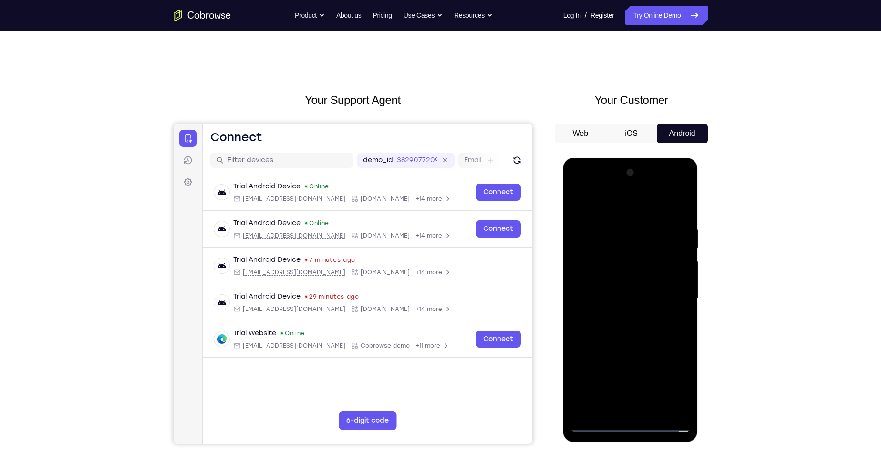
click at [612, 288] on div at bounding box center [631, 298] width 120 height 267
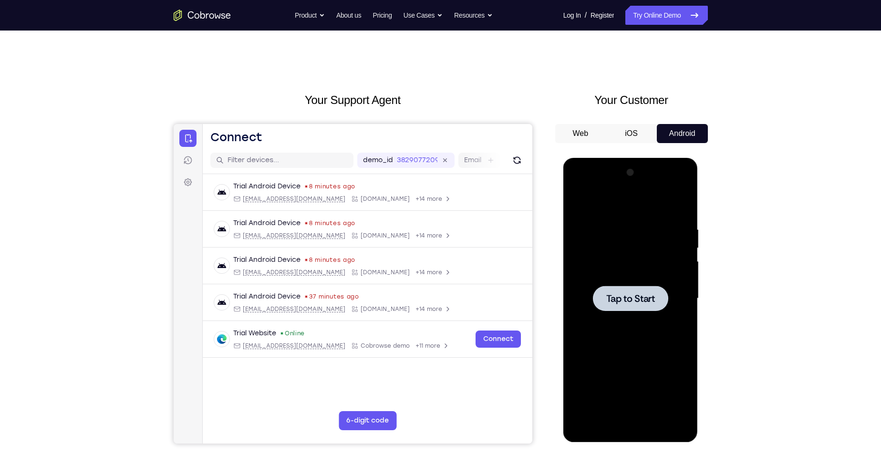
click at [638, 281] on div at bounding box center [631, 298] width 120 height 267
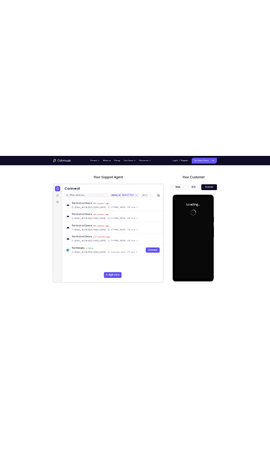
scroll to position [48, 0]
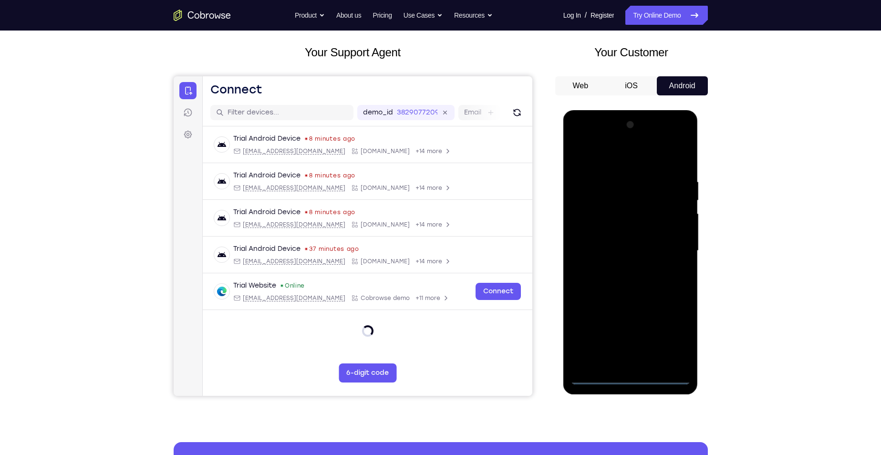
click at [673, 341] on div at bounding box center [631, 250] width 120 height 267
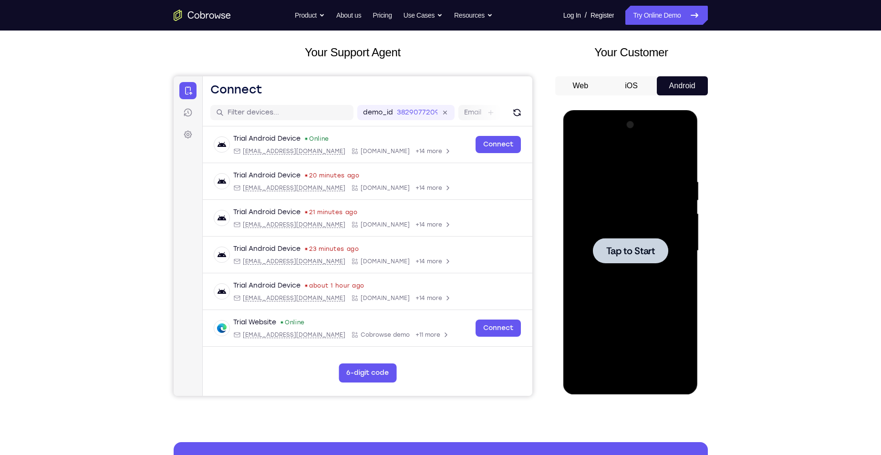
click at [590, 282] on div at bounding box center [631, 250] width 120 height 267
click at [676, 336] on div at bounding box center [631, 250] width 120 height 267
click at [630, 377] on div at bounding box center [631, 250] width 120 height 267
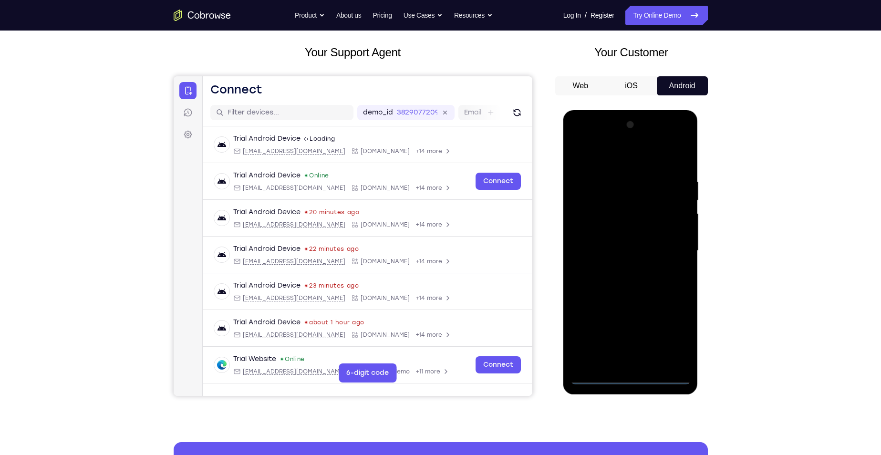
click at [634, 379] on div at bounding box center [631, 250] width 120 height 267
click at [634, 376] on div at bounding box center [631, 250] width 120 height 267
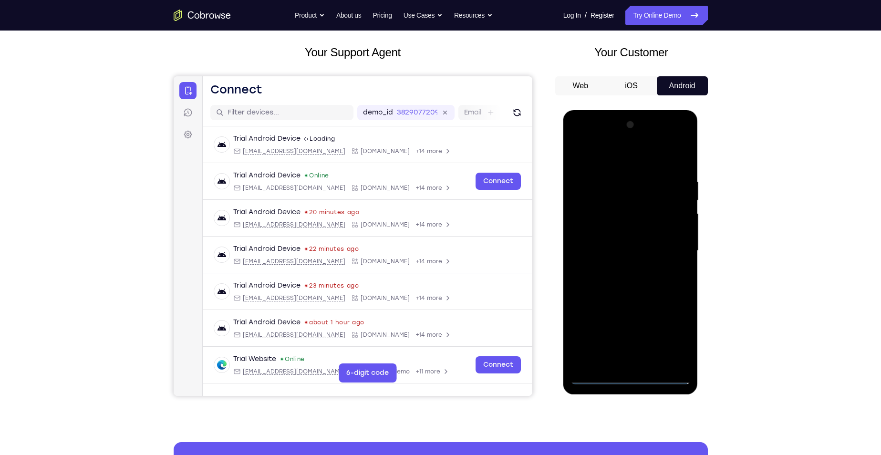
click at [634, 376] on div at bounding box center [631, 250] width 120 height 267
click at [633, 378] on div at bounding box center [631, 250] width 120 height 267
drag, startPoint x: 633, startPoint y: 378, endPoint x: 568, endPoint y: 280, distance: 117.8
click at [631, 378] on div at bounding box center [631, 250] width 120 height 267
click at [633, 380] on div at bounding box center [631, 250] width 120 height 267
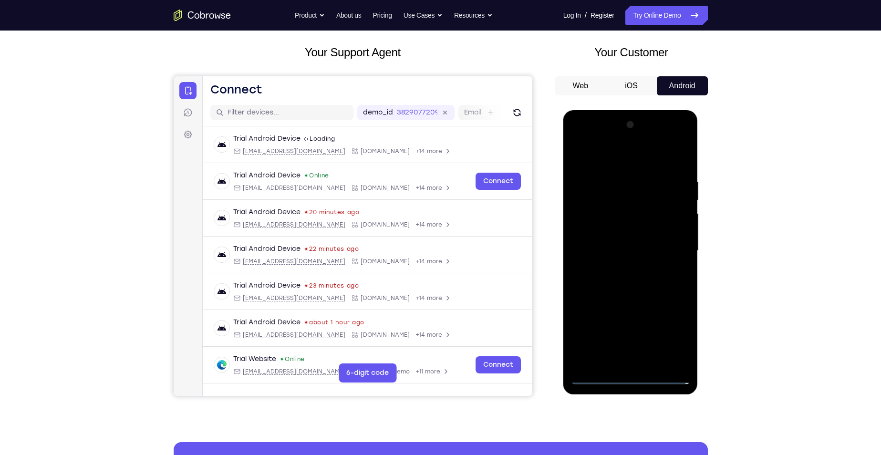
click at [633, 380] on div at bounding box center [631, 250] width 120 height 267
click at [669, 345] on div at bounding box center [631, 250] width 120 height 267
click at [672, 338] on div at bounding box center [631, 250] width 120 height 267
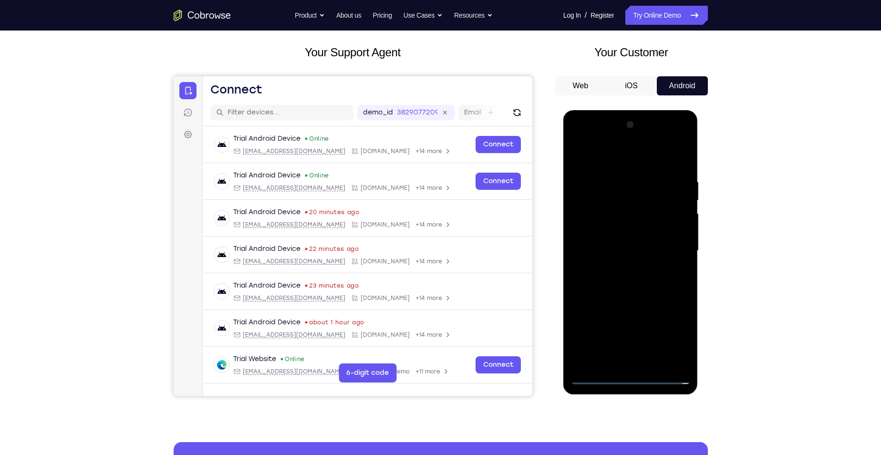
click at [671, 334] on div at bounding box center [631, 250] width 120 height 267
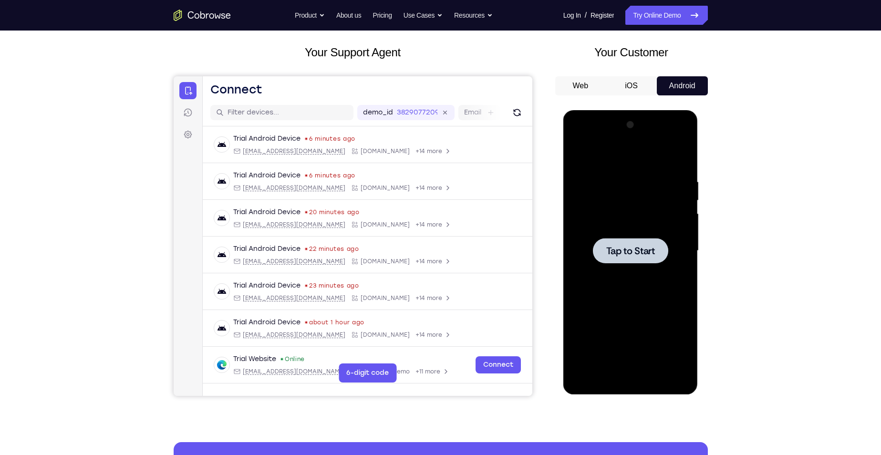
click at [621, 276] on div at bounding box center [631, 250] width 120 height 267
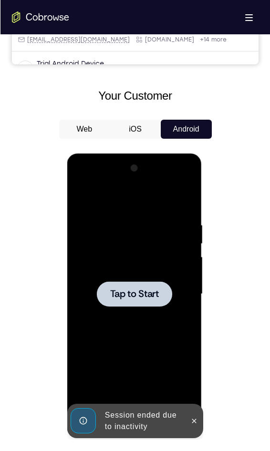
scroll to position [429, 0]
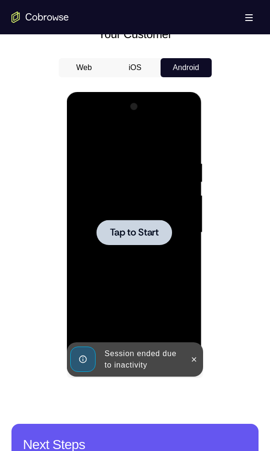
click at [136, 248] on div at bounding box center [134, 232] width 120 height 267
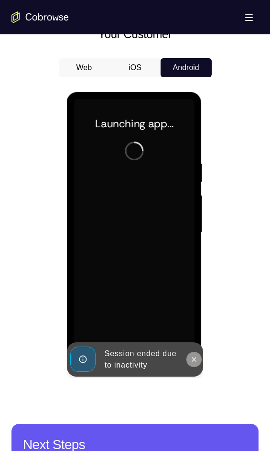
click at [197, 359] on icon at bounding box center [194, 360] width 8 height 8
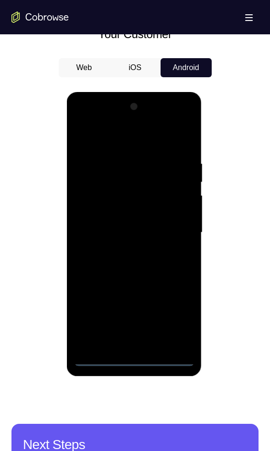
click at [136, 356] on div at bounding box center [134, 232] width 120 height 267
click at [177, 323] on div at bounding box center [134, 232] width 120 height 267
click at [179, 317] on div at bounding box center [134, 232] width 120 height 267
click at [84, 121] on div at bounding box center [134, 232] width 120 height 267
click at [175, 227] on div at bounding box center [134, 232] width 120 height 267
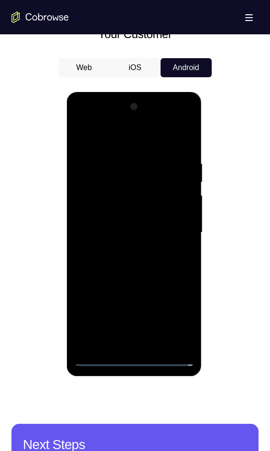
click at [125, 250] on div at bounding box center [134, 232] width 120 height 267
click at [135, 219] on div at bounding box center [134, 232] width 120 height 267
click at [181, 224] on div at bounding box center [134, 232] width 120 height 267
click at [115, 241] on div at bounding box center [134, 232] width 120 height 267
click at [130, 232] on div at bounding box center [134, 232] width 120 height 267
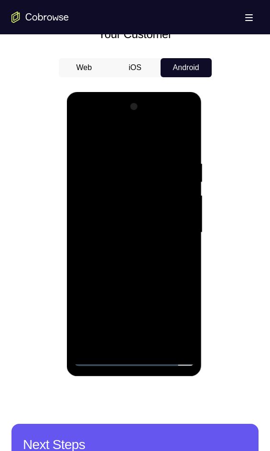
click at [99, 263] on div at bounding box center [134, 232] width 120 height 267
click at [106, 263] on div at bounding box center [134, 232] width 120 height 267
click at [99, 265] on div at bounding box center [134, 232] width 120 height 267
click at [100, 264] on div at bounding box center [134, 232] width 120 height 267
click at [112, 263] on div at bounding box center [134, 232] width 120 height 267
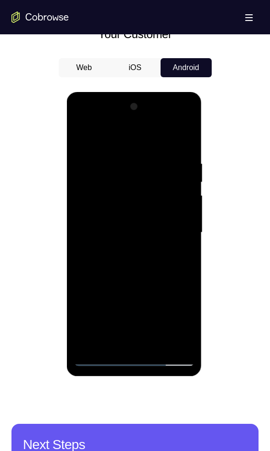
click at [186, 149] on div at bounding box center [134, 232] width 120 height 267
click at [157, 347] on div at bounding box center [134, 232] width 120 height 267
click at [145, 284] on div at bounding box center [134, 232] width 120 height 267
click at [127, 220] on div at bounding box center [134, 232] width 120 height 267
click at [80, 141] on div at bounding box center [134, 232] width 120 height 267
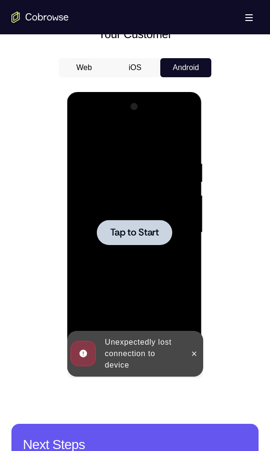
click at [110, 218] on div at bounding box center [134, 232] width 120 height 267
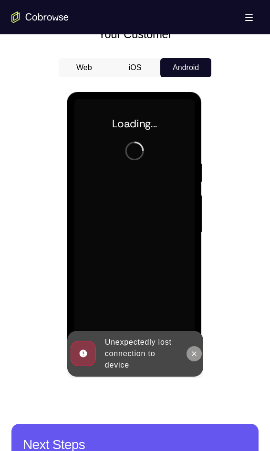
click at [193, 359] on button at bounding box center [193, 353] width 15 height 15
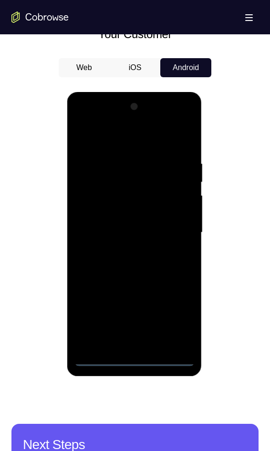
click at [138, 360] on div at bounding box center [134, 232] width 120 height 267
click at [169, 312] on div at bounding box center [134, 232] width 120 height 267
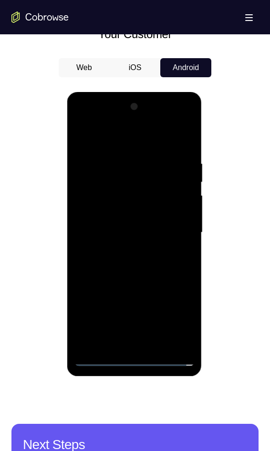
click at [82, 115] on div at bounding box center [134, 232] width 120 height 267
click at [175, 224] on div at bounding box center [134, 232] width 120 height 267
click at [146, 346] on div at bounding box center [134, 232] width 120 height 267
click at [145, 345] on div at bounding box center [134, 232] width 120 height 267
click at [81, 135] on div at bounding box center [134, 232] width 120 height 267
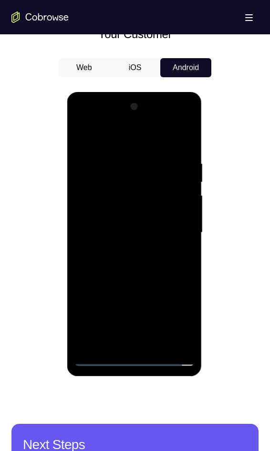
click at [121, 221] on div at bounding box center [134, 232] width 120 height 267
click at [151, 189] on div at bounding box center [134, 232] width 120 height 267
click at [114, 213] on div at bounding box center [134, 232] width 120 height 267
click at [156, 232] on div at bounding box center [134, 232] width 120 height 267
click at [154, 268] on div at bounding box center [134, 232] width 120 height 267
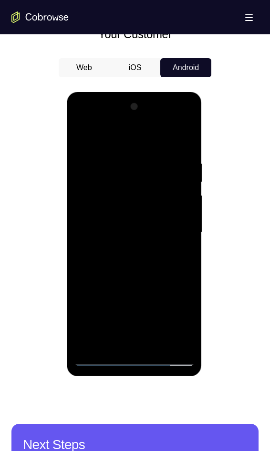
click at [154, 268] on div at bounding box center [134, 232] width 120 height 267
click at [144, 252] on div at bounding box center [134, 232] width 120 height 267
click at [128, 259] on div at bounding box center [134, 232] width 120 height 267
click at [134, 268] on div at bounding box center [134, 232] width 120 height 267
click at [133, 261] on div at bounding box center [134, 232] width 120 height 267
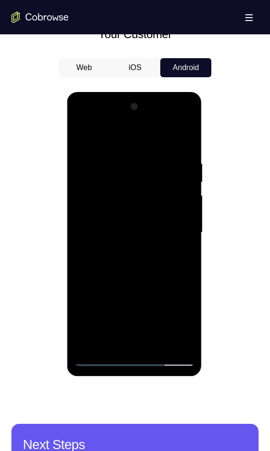
click at [138, 262] on div at bounding box center [134, 232] width 120 height 267
click at [141, 267] on div at bounding box center [134, 232] width 120 height 267
click at [133, 257] on div at bounding box center [134, 232] width 120 height 267
click at [131, 266] on div at bounding box center [134, 232] width 120 height 267
click at [117, 250] on div at bounding box center [134, 232] width 120 height 267
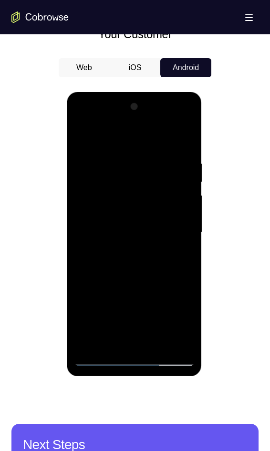
click at [121, 255] on div at bounding box center [134, 232] width 120 height 267
click at [125, 263] on div at bounding box center [134, 232] width 120 height 267
click at [166, 267] on div at bounding box center [134, 232] width 120 height 267
click at [170, 261] on div at bounding box center [134, 232] width 120 height 267
click at [181, 247] on div at bounding box center [134, 232] width 120 height 267
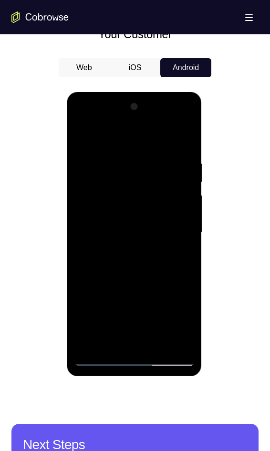
click at [171, 234] on div at bounding box center [134, 232] width 120 height 267
click at [108, 265] on div at bounding box center [134, 232] width 120 height 267
click at [118, 259] on div at bounding box center [134, 232] width 120 height 267
click at [89, 266] on div at bounding box center [134, 232] width 120 height 267
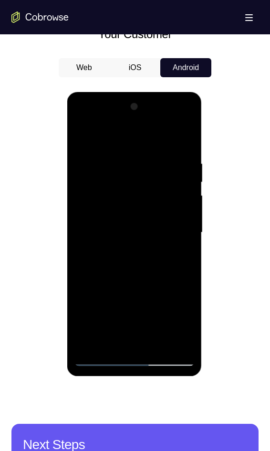
click at [89, 266] on div at bounding box center [134, 232] width 120 height 267
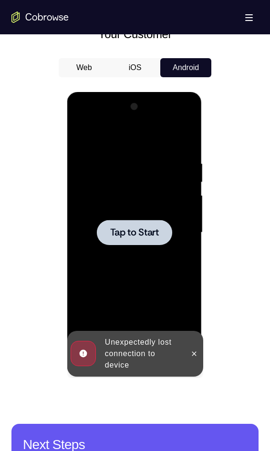
click at [162, 255] on div at bounding box center [134, 232] width 120 height 267
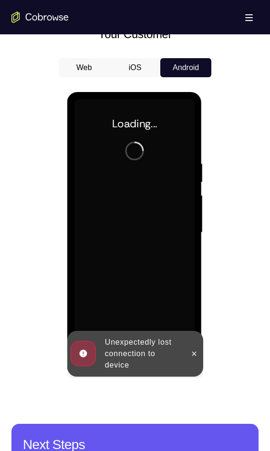
drag, startPoint x: 183, startPoint y: 353, endPoint x: 194, endPoint y: 355, distance: 11.1
click at [184, 353] on div "Unexpectedly lost connection to device" at bounding box center [143, 354] width 84 height 42
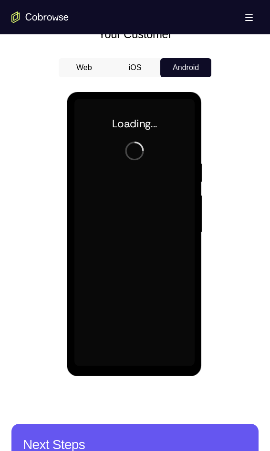
click at [195, 355] on div "Loading..." at bounding box center [134, 234] width 135 height 284
click at [144, 246] on div at bounding box center [134, 232] width 120 height 267
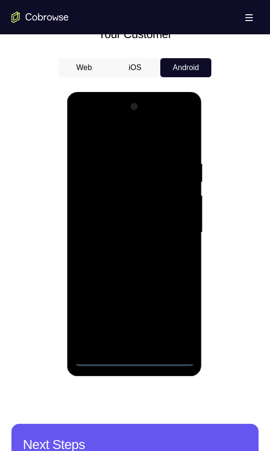
click at [136, 362] on div at bounding box center [134, 232] width 120 height 267
click at [178, 315] on div at bounding box center [134, 232] width 120 height 267
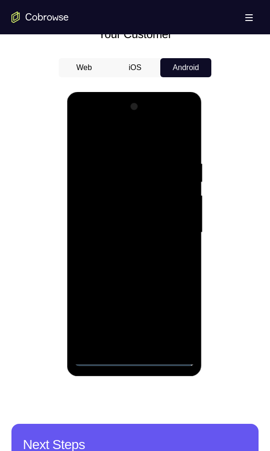
click at [85, 118] on div at bounding box center [134, 232] width 120 height 267
click at [178, 230] on div at bounding box center [134, 232] width 120 height 267
click at [117, 248] on div at bounding box center [134, 232] width 120 height 267
click at [132, 221] on div at bounding box center [134, 232] width 120 height 267
click at [112, 210] on div at bounding box center [134, 232] width 120 height 267
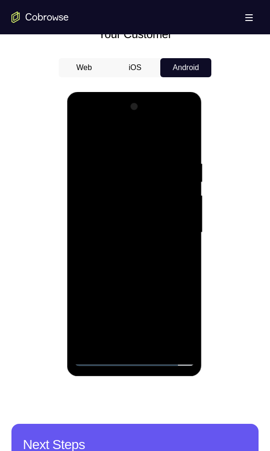
click at [181, 214] on div at bounding box center [134, 232] width 120 height 267
click at [130, 211] on div at bounding box center [134, 232] width 120 height 267
click at [115, 229] on div at bounding box center [134, 232] width 120 height 267
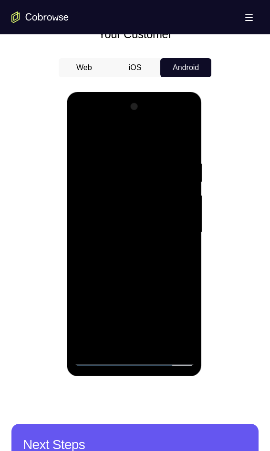
click at [131, 235] on div at bounding box center [134, 232] width 120 height 267
click at [146, 232] on div at bounding box center [134, 232] width 120 height 267
click at [145, 235] on div at bounding box center [134, 232] width 120 height 267
click at [141, 260] on div at bounding box center [134, 232] width 120 height 267
click at [143, 260] on div at bounding box center [134, 232] width 120 height 267
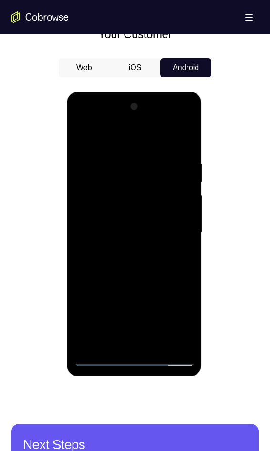
click at [157, 346] on div at bounding box center [134, 232] width 120 height 267
click at [150, 271] on div at bounding box center [134, 232] width 120 height 267
click at [140, 269] on div at bounding box center [134, 232] width 120 height 267
click at [126, 119] on div at bounding box center [134, 232] width 120 height 267
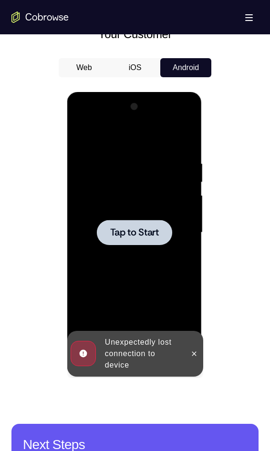
click at [133, 221] on div at bounding box center [133, 232] width 75 height 25
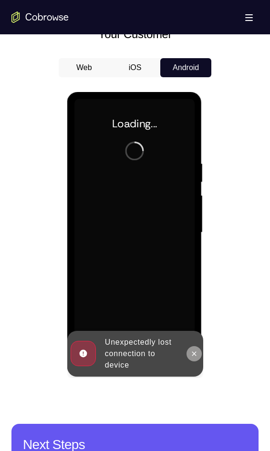
click at [194, 357] on button at bounding box center [193, 353] width 15 height 15
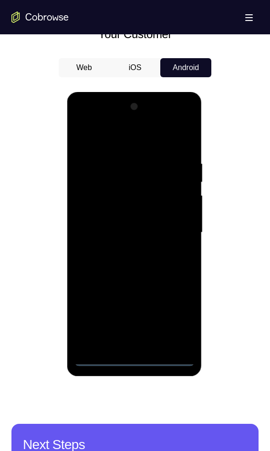
click at [134, 361] on div at bounding box center [134, 232] width 120 height 267
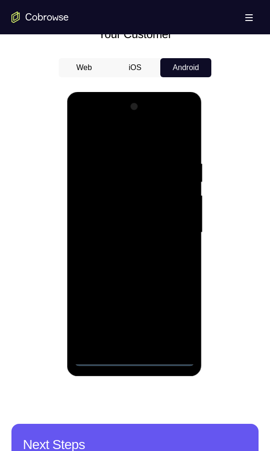
click at [132, 358] on div at bounding box center [134, 232] width 120 height 267
click at [133, 358] on div at bounding box center [134, 232] width 120 height 267
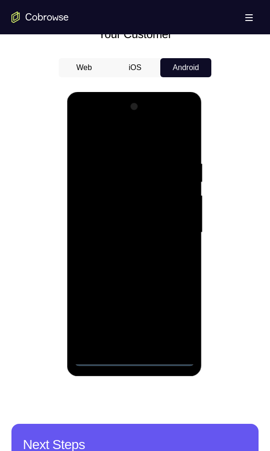
click at [133, 358] on div at bounding box center [134, 232] width 120 height 267
click at [134, 359] on div at bounding box center [134, 232] width 120 height 267
click at [180, 321] on div at bounding box center [134, 232] width 120 height 267
click at [134, 277] on div at bounding box center [134, 232] width 120 height 267
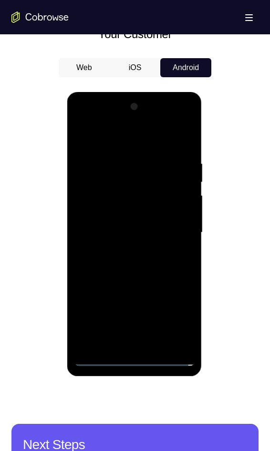
click at [177, 230] on div at bounding box center [134, 232] width 120 height 267
click at [127, 251] on div at bounding box center [134, 232] width 120 height 267
click at [114, 213] on div at bounding box center [134, 232] width 120 height 267
click at [136, 210] on div at bounding box center [134, 232] width 120 height 267
click at [156, 346] on div at bounding box center [134, 232] width 120 height 267
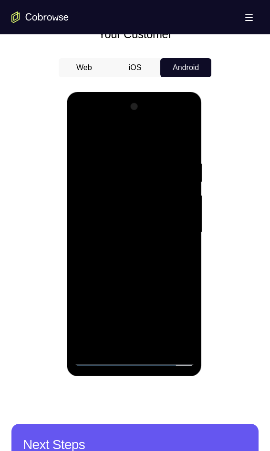
click at [137, 283] on div at bounding box center [134, 232] width 120 height 267
click at [90, 219] on div at bounding box center [134, 232] width 120 height 267
click at [80, 140] on div at bounding box center [134, 232] width 120 height 267
click at [120, 157] on div at bounding box center [134, 232] width 120 height 267
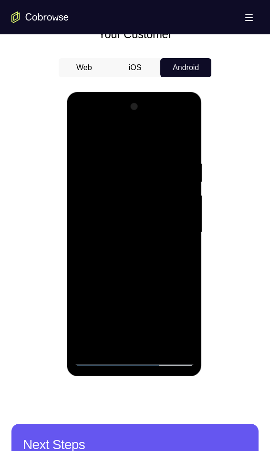
click at [187, 236] on div at bounding box center [134, 232] width 120 height 267
click at [181, 142] on div at bounding box center [134, 232] width 120 height 267
drag, startPoint x: 154, startPoint y: 296, endPoint x: 147, endPoint y: 193, distance: 103.8
click at [147, 193] on div at bounding box center [134, 232] width 120 height 267
click at [84, 266] on div at bounding box center [134, 232] width 120 height 267
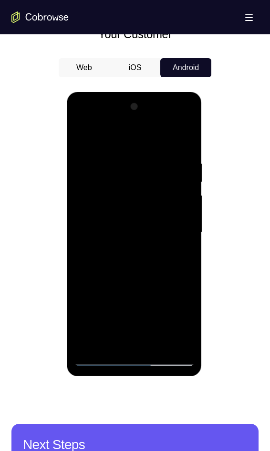
click at [81, 262] on div at bounding box center [134, 232] width 120 height 267
click at [158, 345] on div at bounding box center [134, 232] width 120 height 267
